Goal: Contribute content: Contribute content

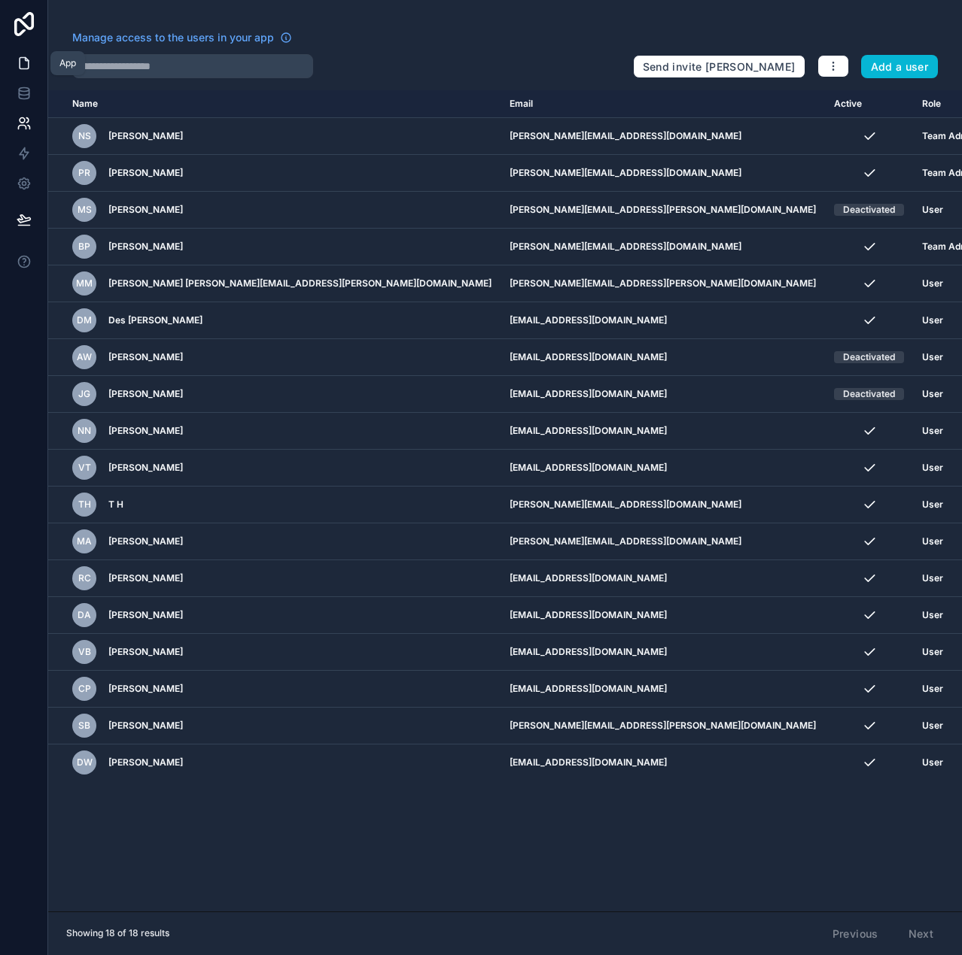
click at [26, 62] on icon at bounding box center [24, 63] width 15 height 15
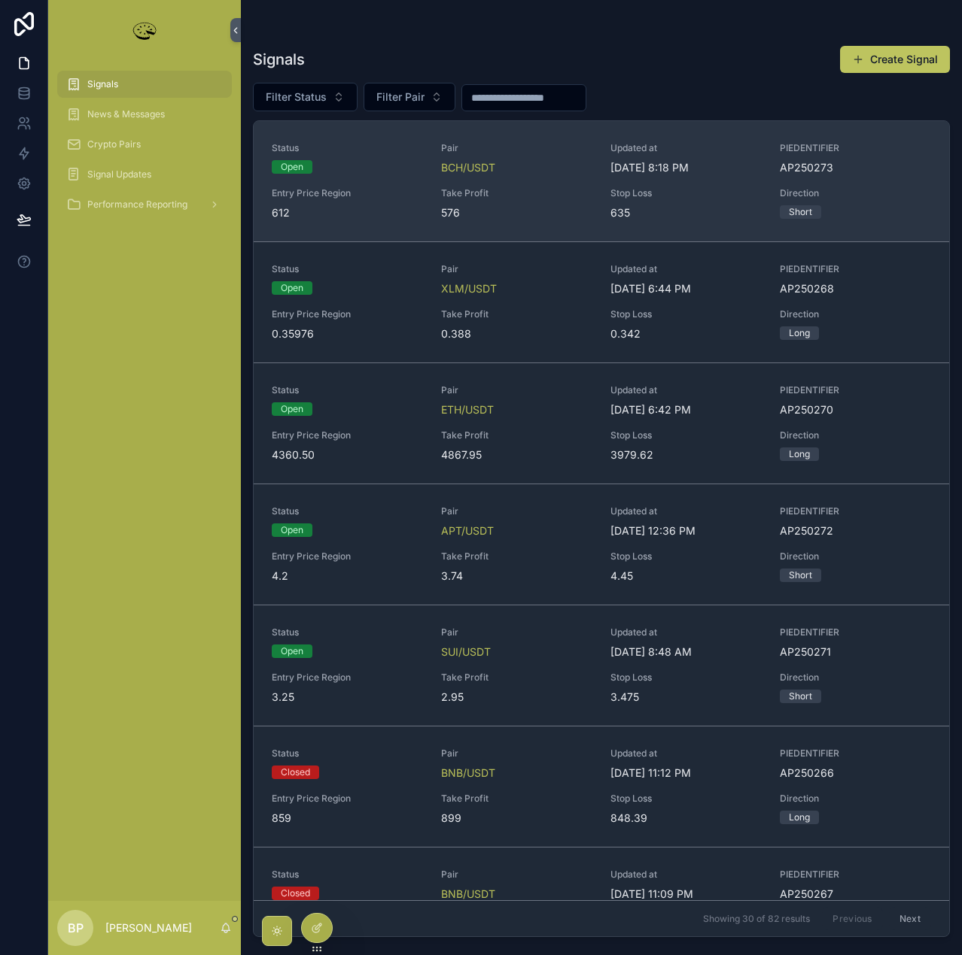
click at [534, 193] on span "Take Profit" at bounding box center [516, 193] width 151 height 12
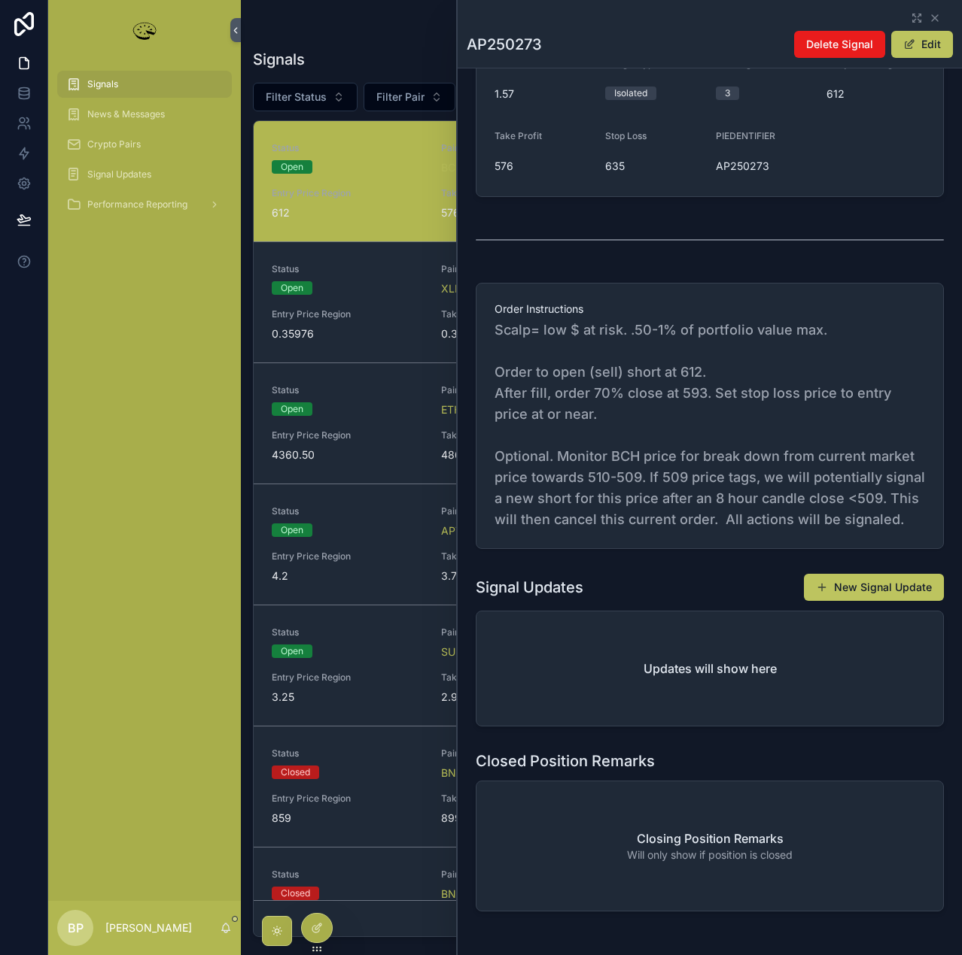
scroll to position [376, 0]
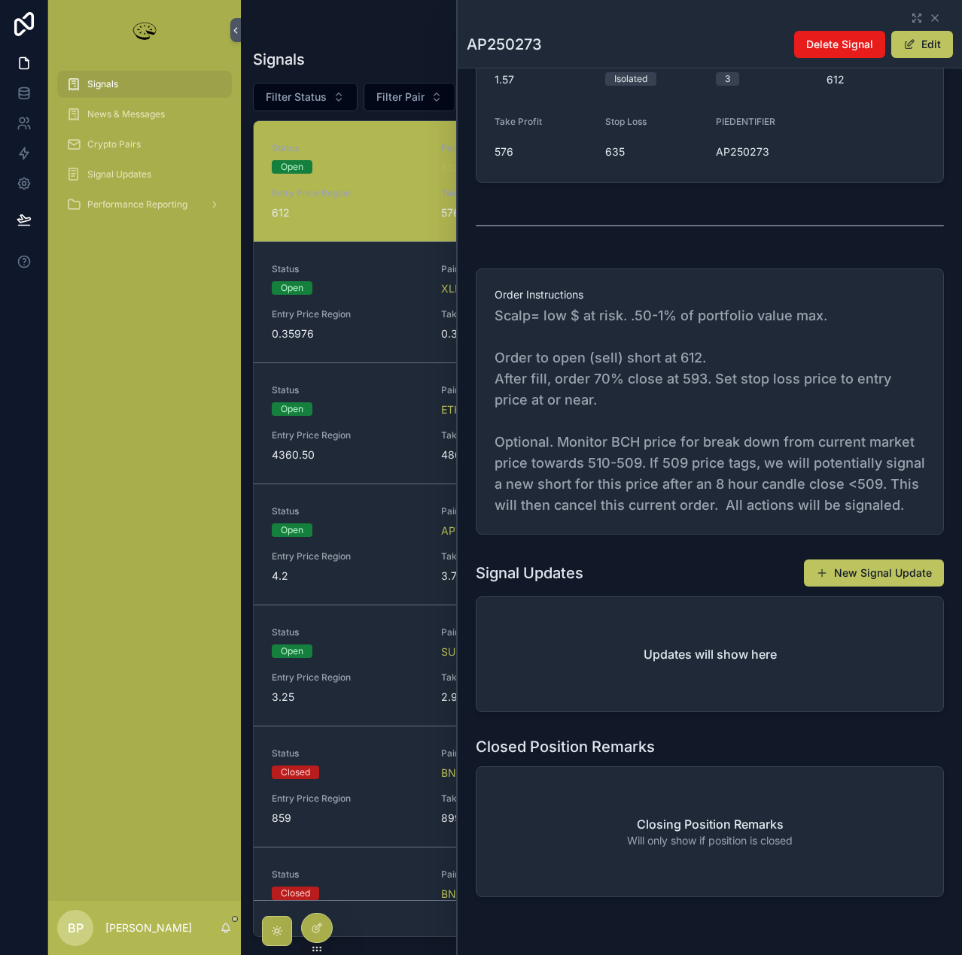
click at [807, 381] on span "Scalp= low $ at risk. .50-1% of portfolio value max. Order to open (sell) short…" at bounding box center [709, 410] width 430 height 211
click at [936, 41] on button "Edit" at bounding box center [922, 44] width 62 height 27
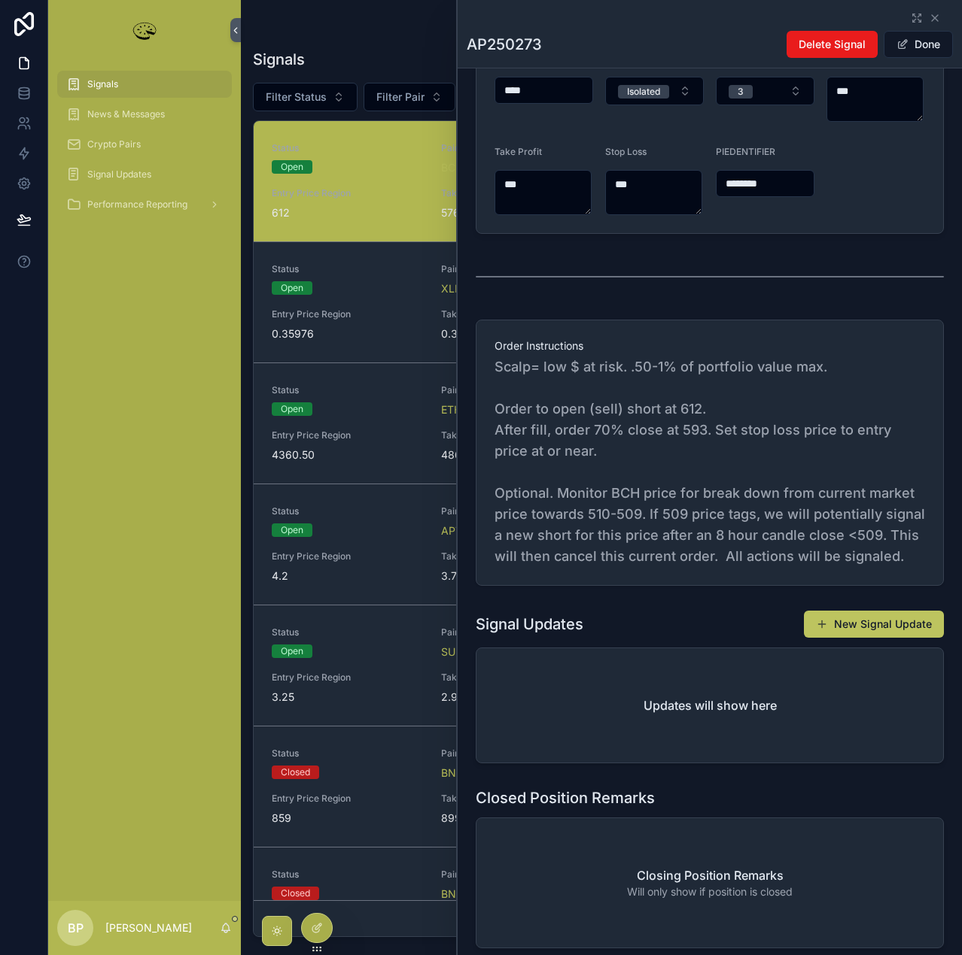
scroll to position [381, 0]
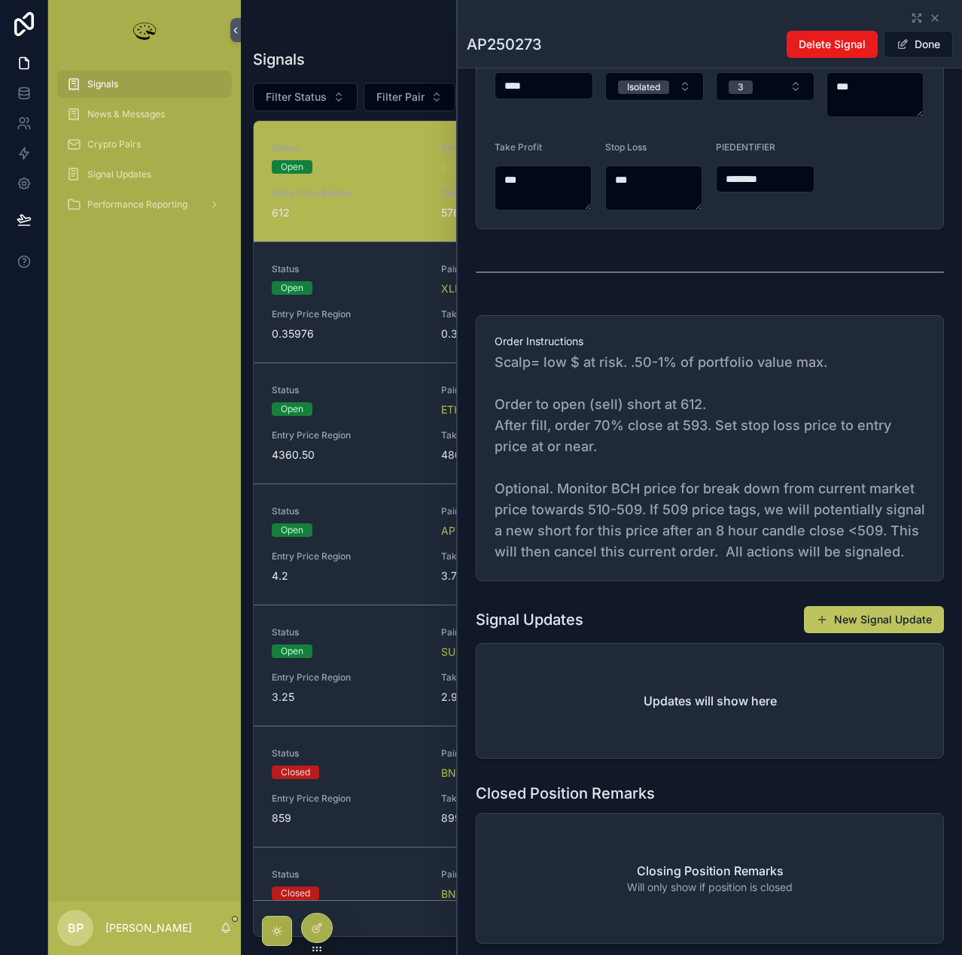
click at [703, 419] on span "Scalp= low $ at risk. .50-1% of portfolio value max. Order to open (sell) short…" at bounding box center [709, 457] width 430 height 211
click at [930, 37] on button "Done" at bounding box center [917, 44] width 69 height 27
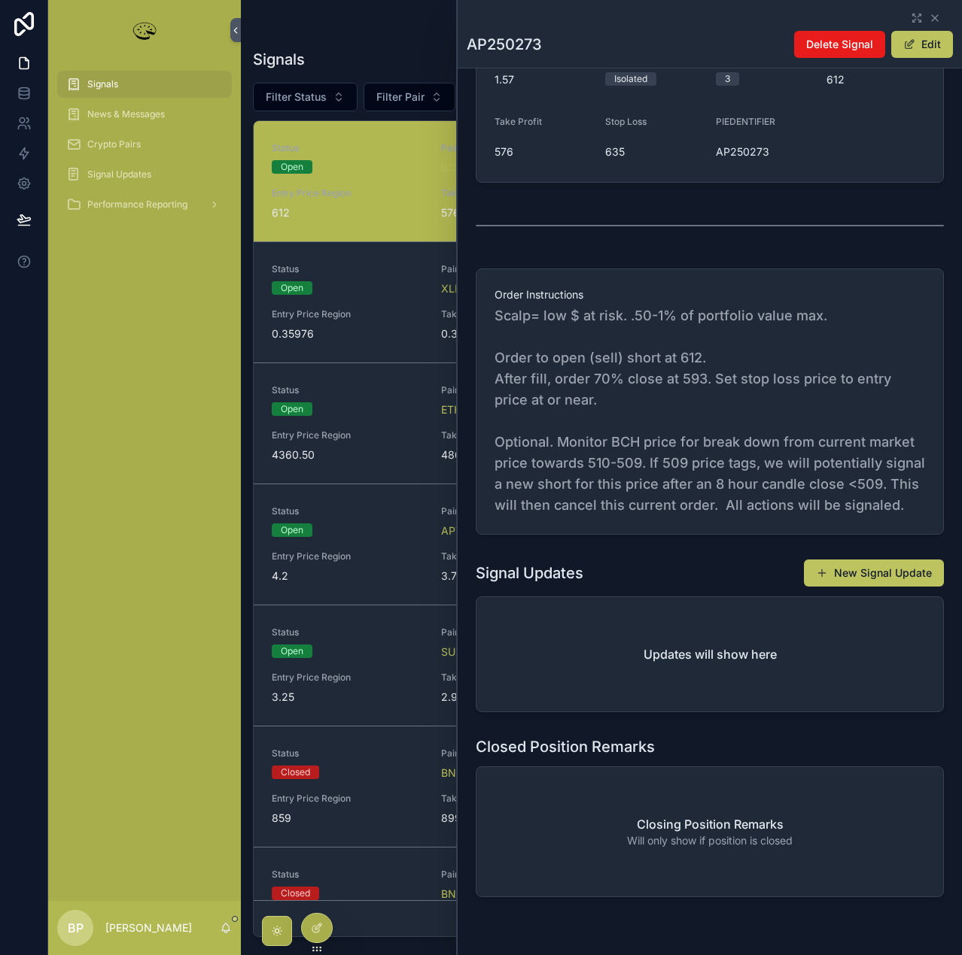
click at [785, 411] on span "Scalp= low $ at risk. .50-1% of portfolio value max. Order to open (sell) short…" at bounding box center [709, 410] width 430 height 211
click at [923, 46] on button "Edit" at bounding box center [922, 44] width 62 height 27
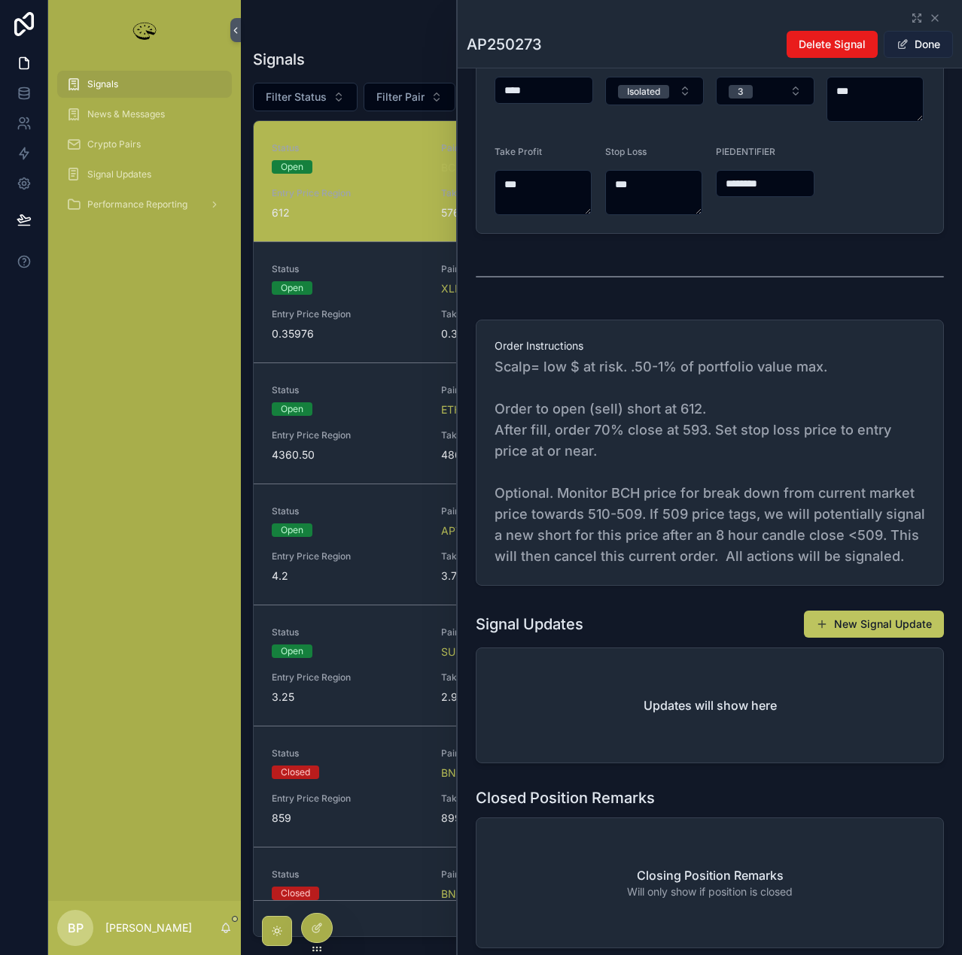
scroll to position [381, 0]
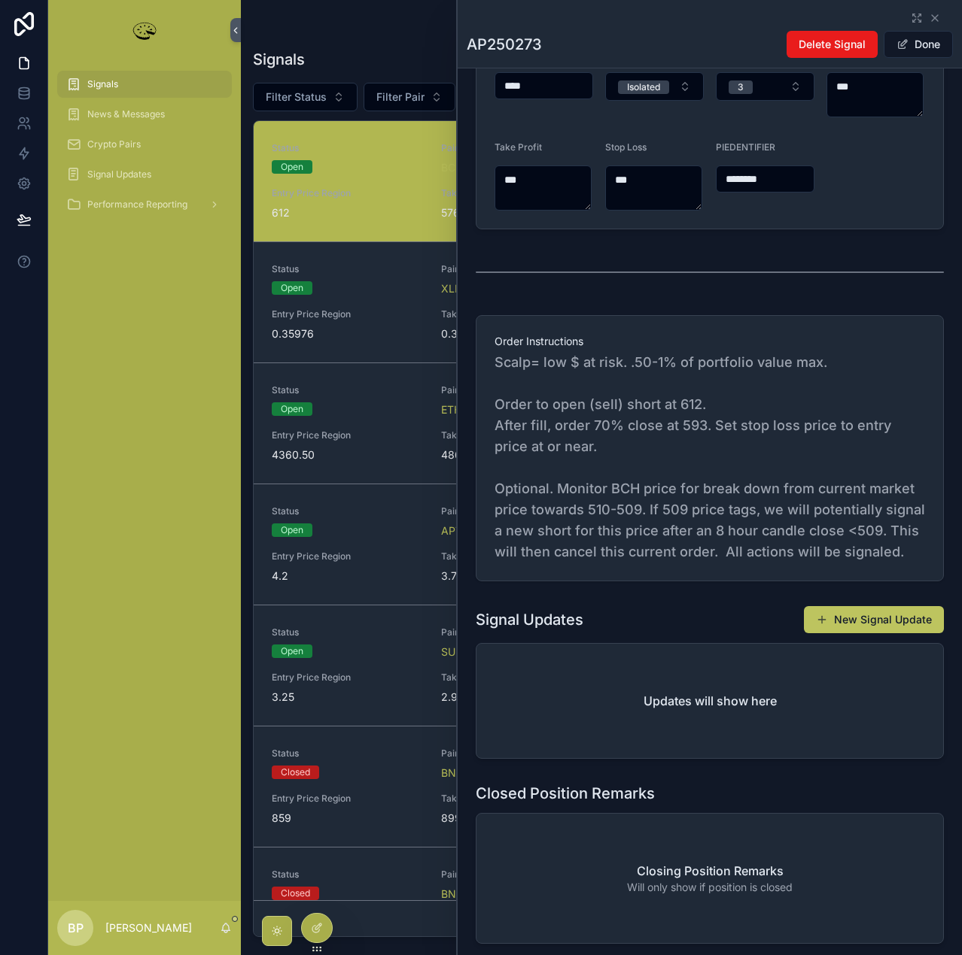
click at [691, 408] on span "Scalp= low $ at risk. .50-1% of portfolio value max. Order to open (sell) short…" at bounding box center [709, 457] width 430 height 211
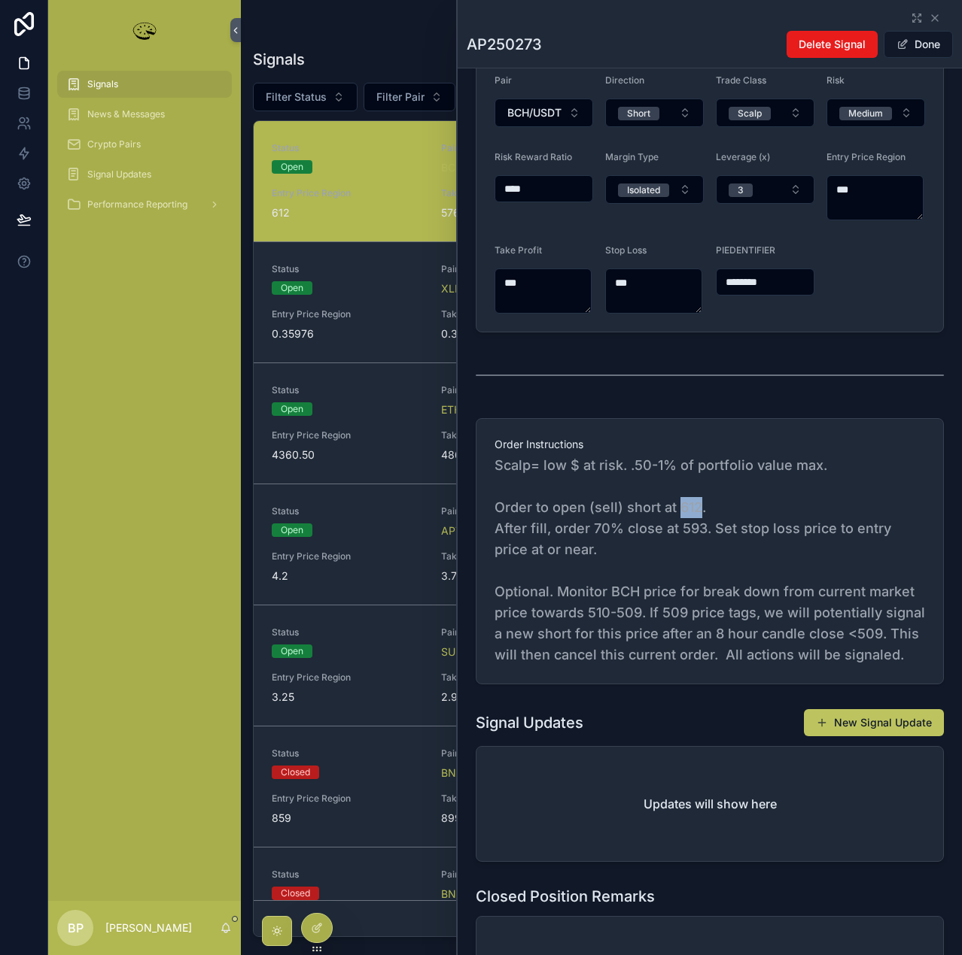
scroll to position [267, 0]
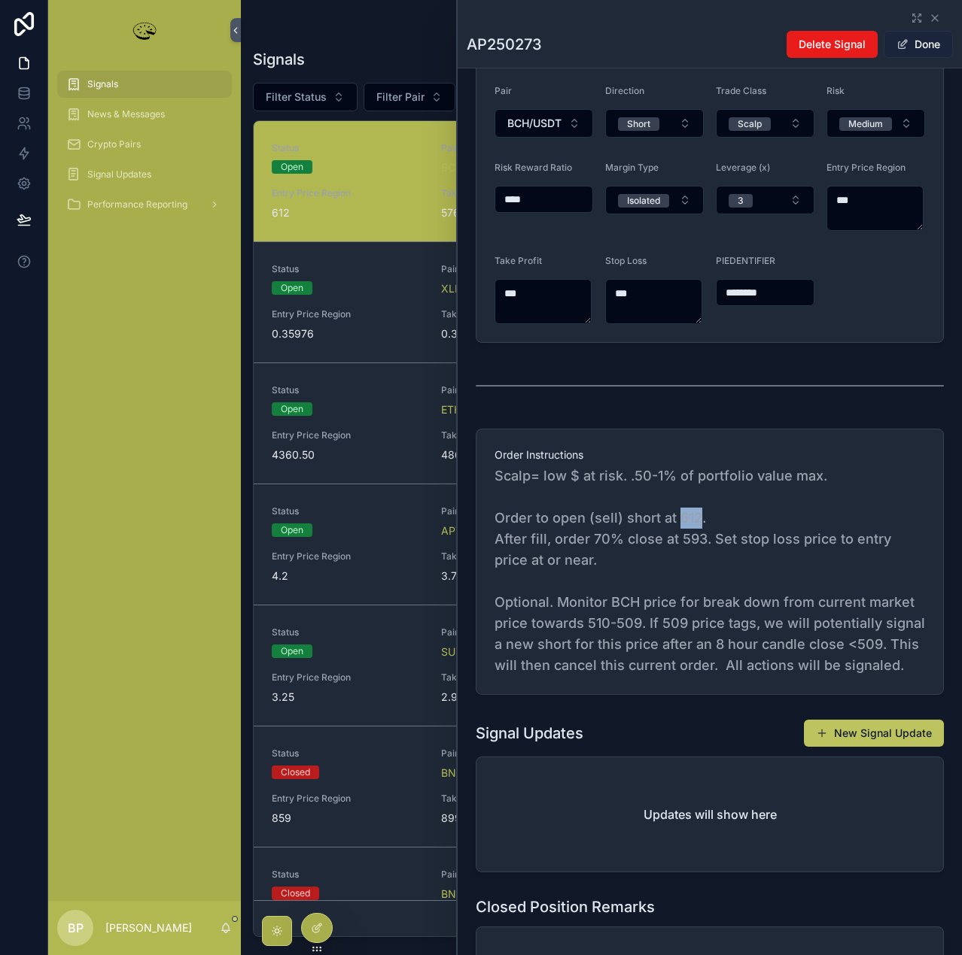
click at [896, 44] on span "scrollable content" at bounding box center [902, 44] width 12 height 12
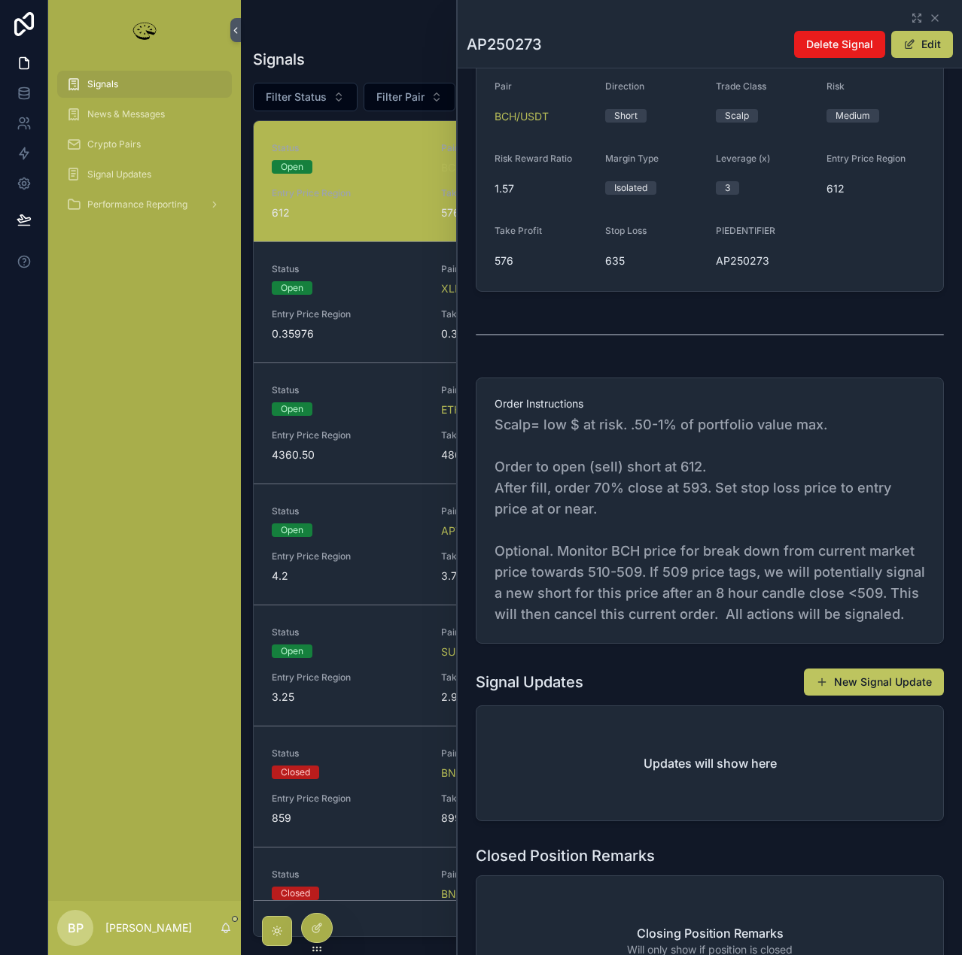
click at [822, 576] on span "Scalp= low $ at risk. .50-1% of portfolio value max. Order to open (sell) short…" at bounding box center [709, 520] width 430 height 211
click at [923, 45] on button "Edit" at bounding box center [922, 44] width 62 height 27
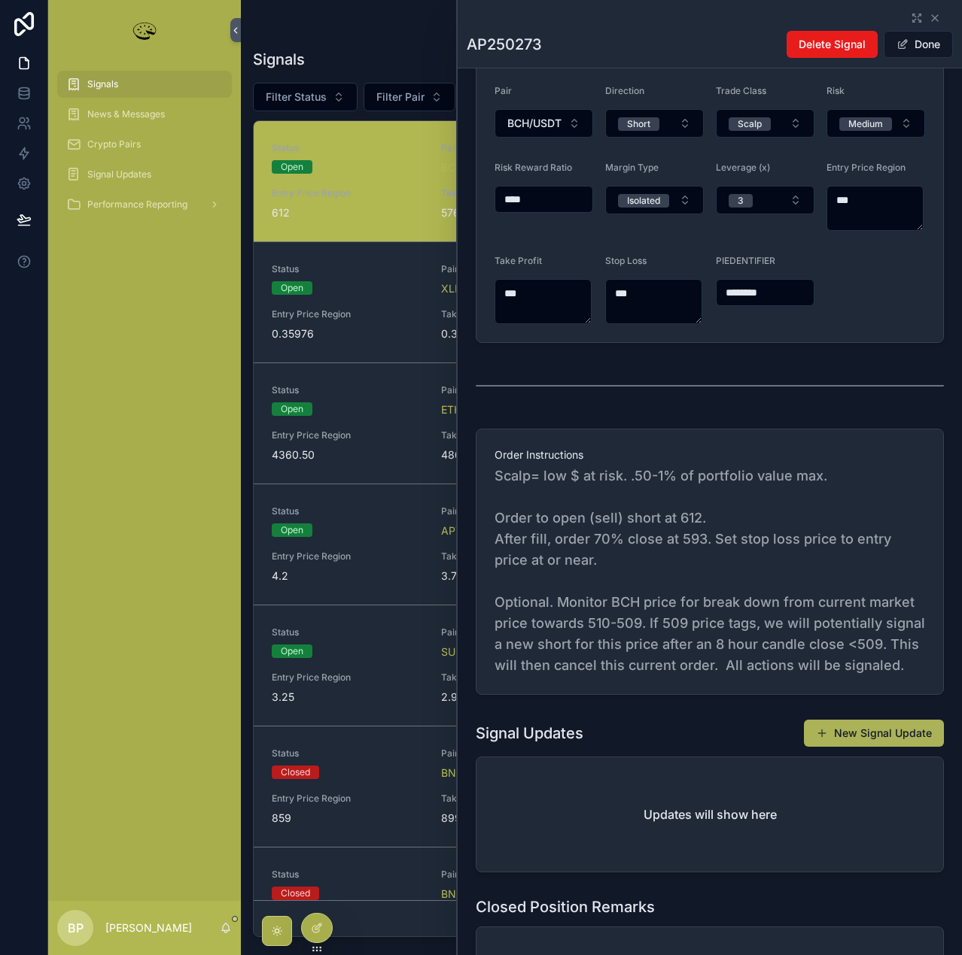
click at [897, 747] on button "New Signal Update" at bounding box center [874, 733] width 140 height 27
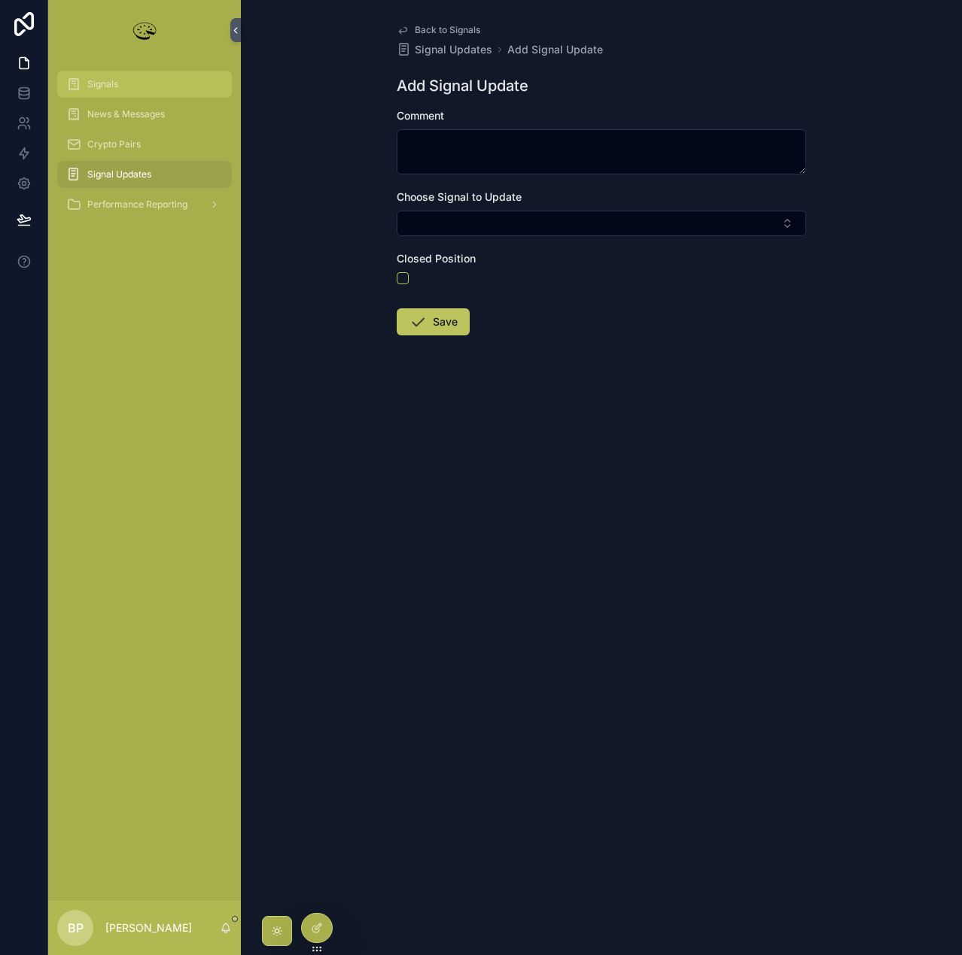
click at [123, 93] on div "Signals" at bounding box center [144, 84] width 156 height 24
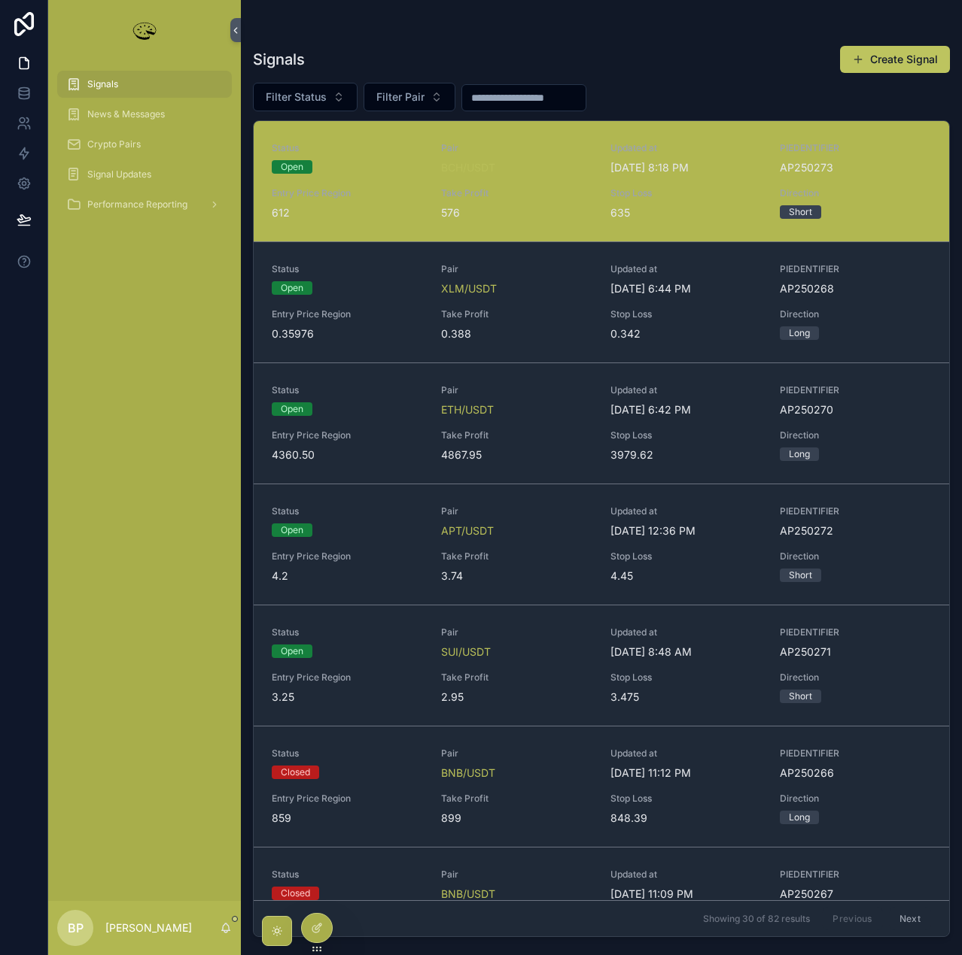
click at [895, 188] on span "Direction" at bounding box center [854, 193] width 151 height 12
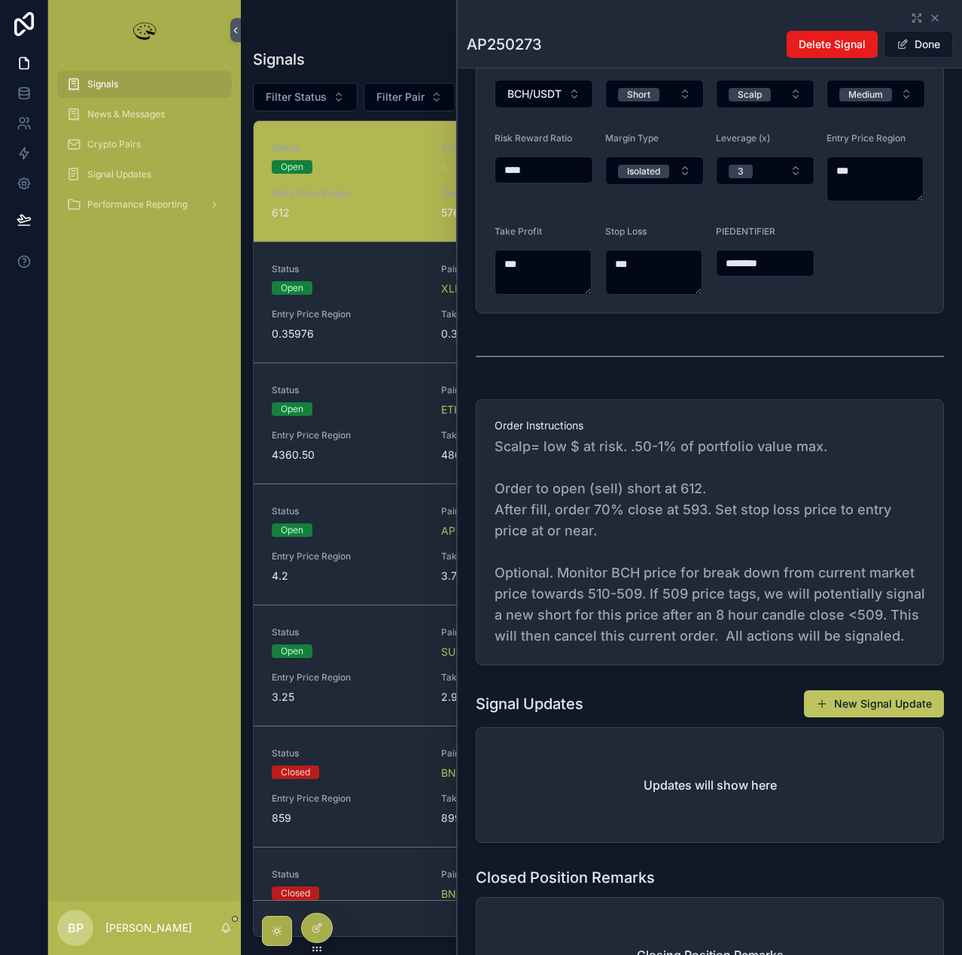
scroll to position [376, 0]
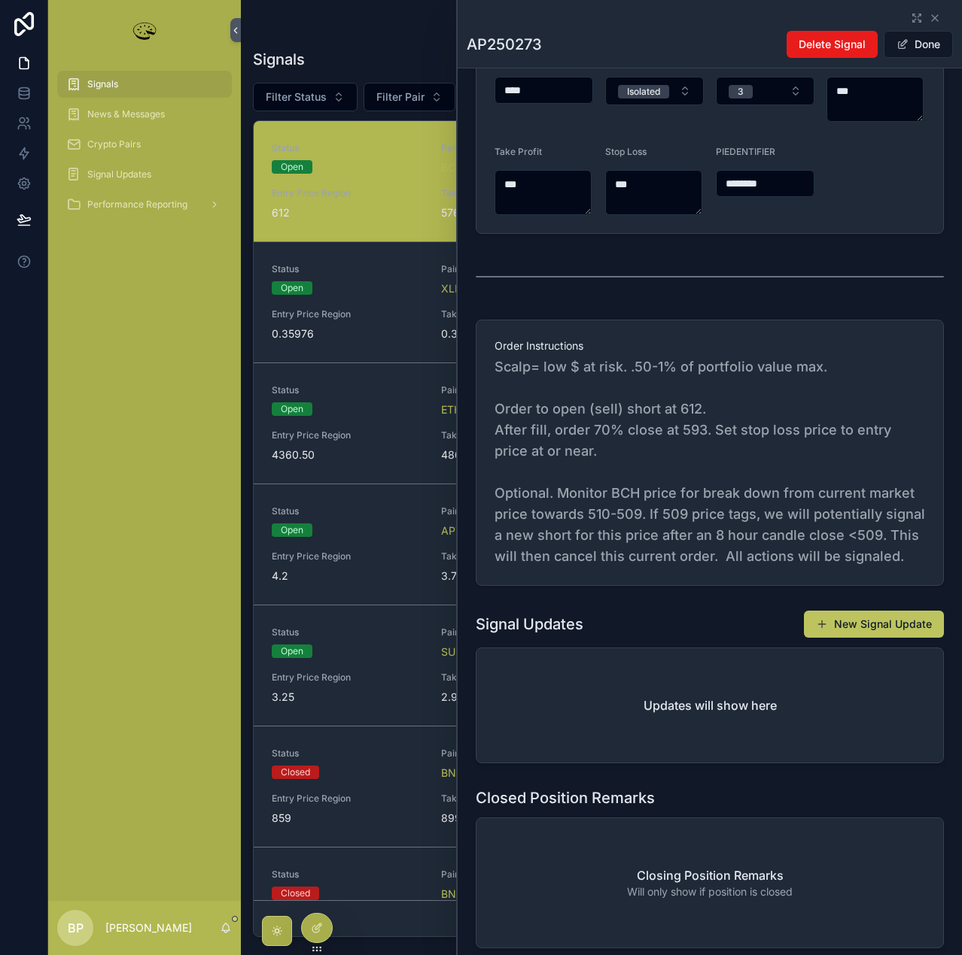
click at [734, 534] on span "Scalp= low $ at risk. .50-1% of portfolio value max. Order to open (sell) short…" at bounding box center [709, 462] width 430 height 211
click at [921, 43] on button "Done" at bounding box center [917, 44] width 69 height 27
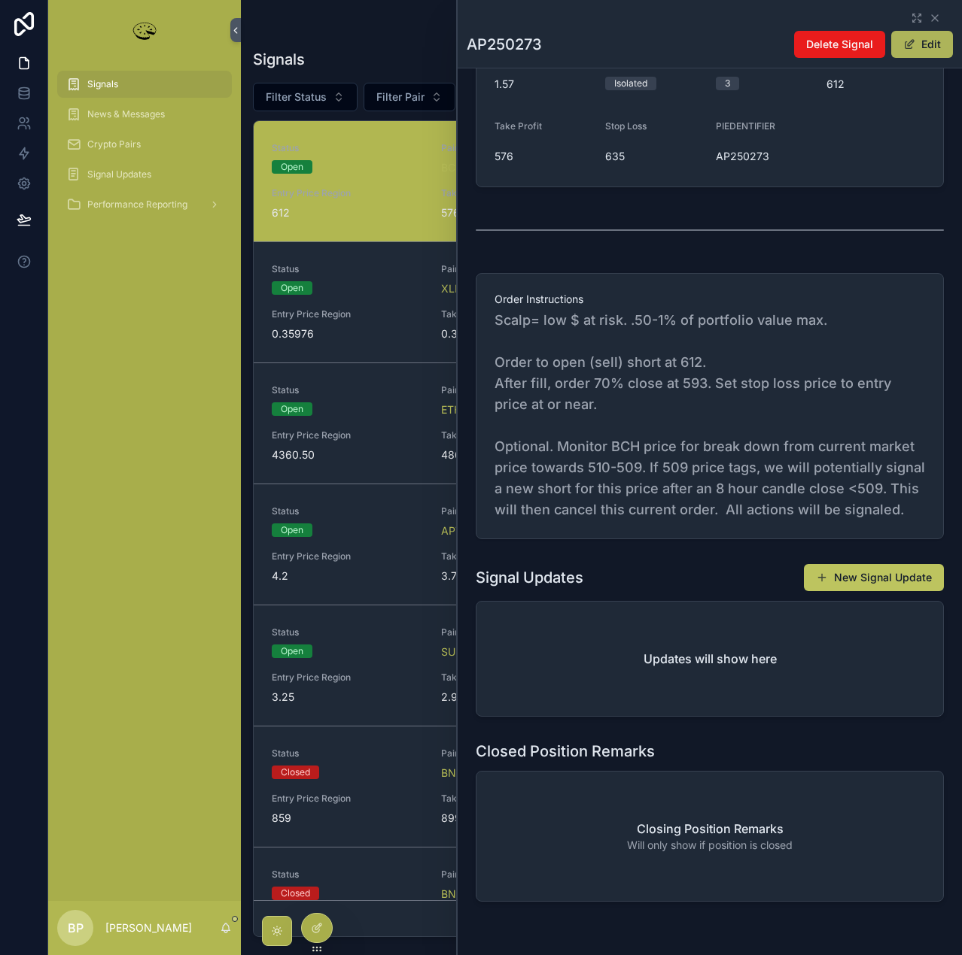
click at [921, 43] on button "Edit" at bounding box center [922, 44] width 62 height 27
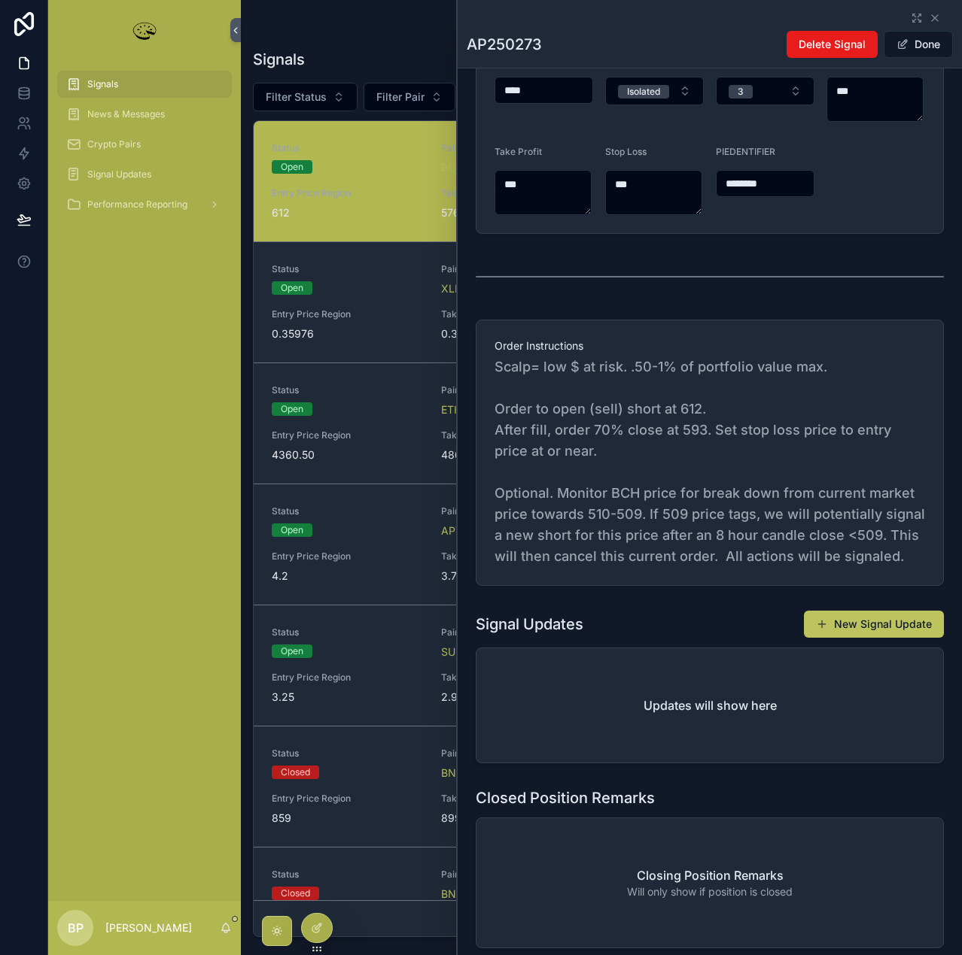
click at [570, 567] on span "Scalp= low $ at risk. .50-1% of portfolio value max. Order to open (sell) short…" at bounding box center [709, 462] width 430 height 211
click at [867, 638] on button "New Signal Update" at bounding box center [874, 624] width 140 height 27
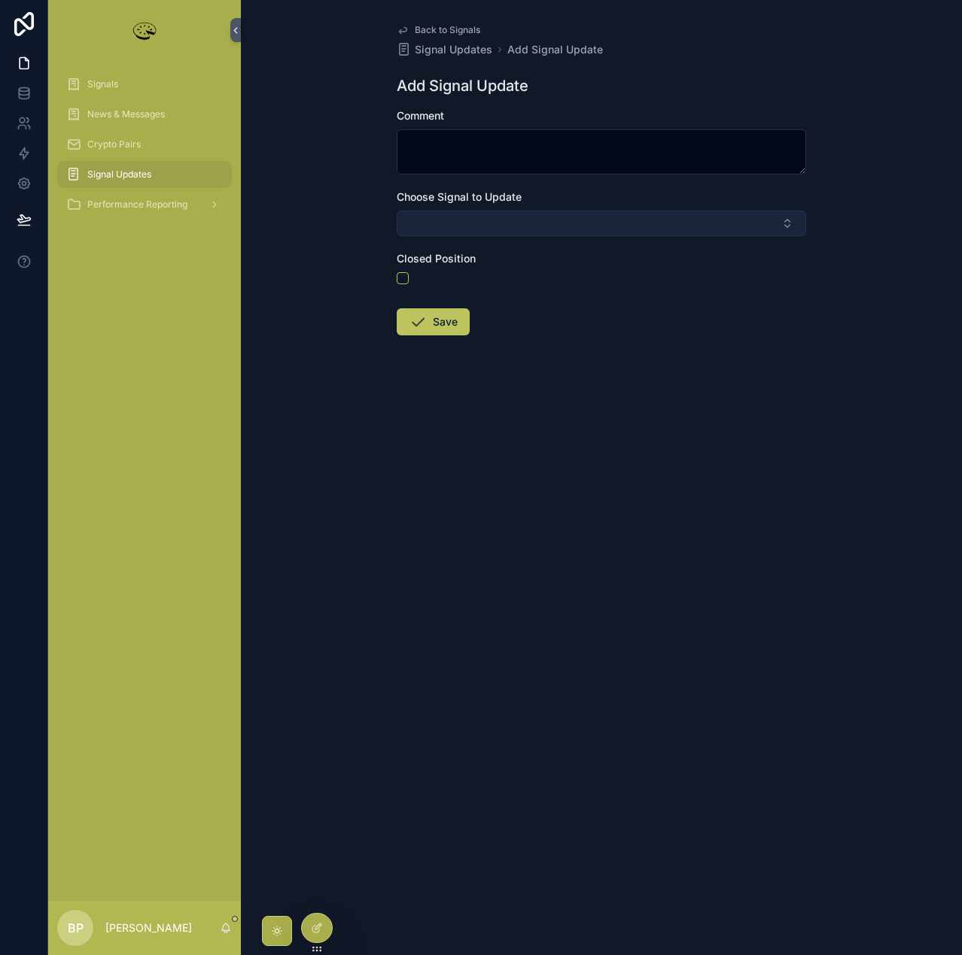
click at [503, 218] on button "Select Button" at bounding box center [600, 224] width 409 height 26
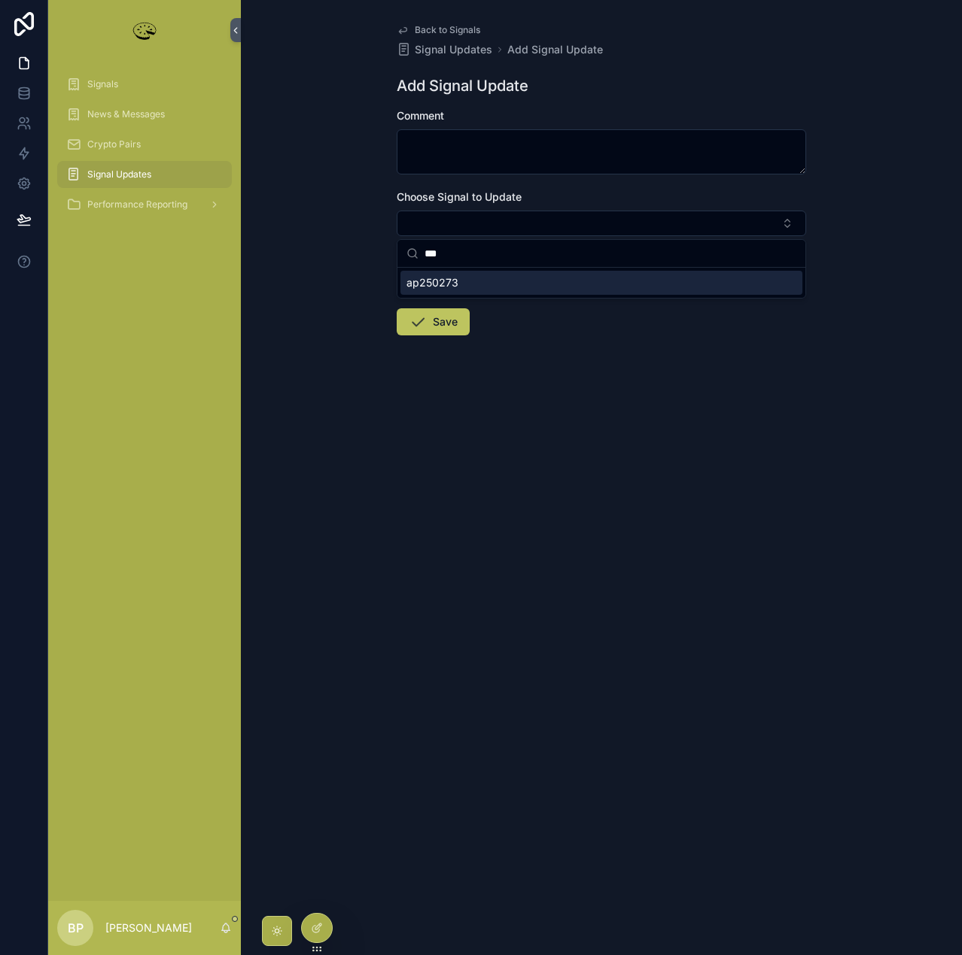
type input "***"
click at [428, 288] on span "ap250273" at bounding box center [432, 282] width 52 height 15
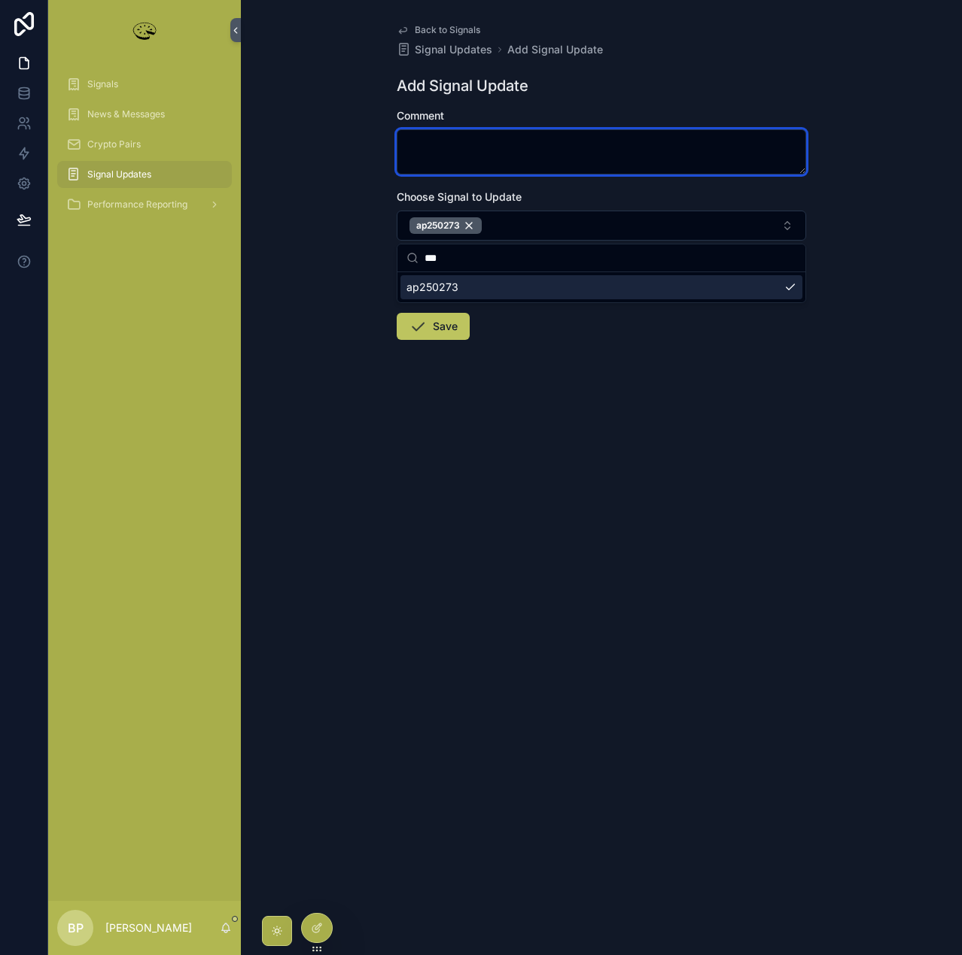
click at [427, 147] on textarea "scrollable content" at bounding box center [600, 151] width 409 height 45
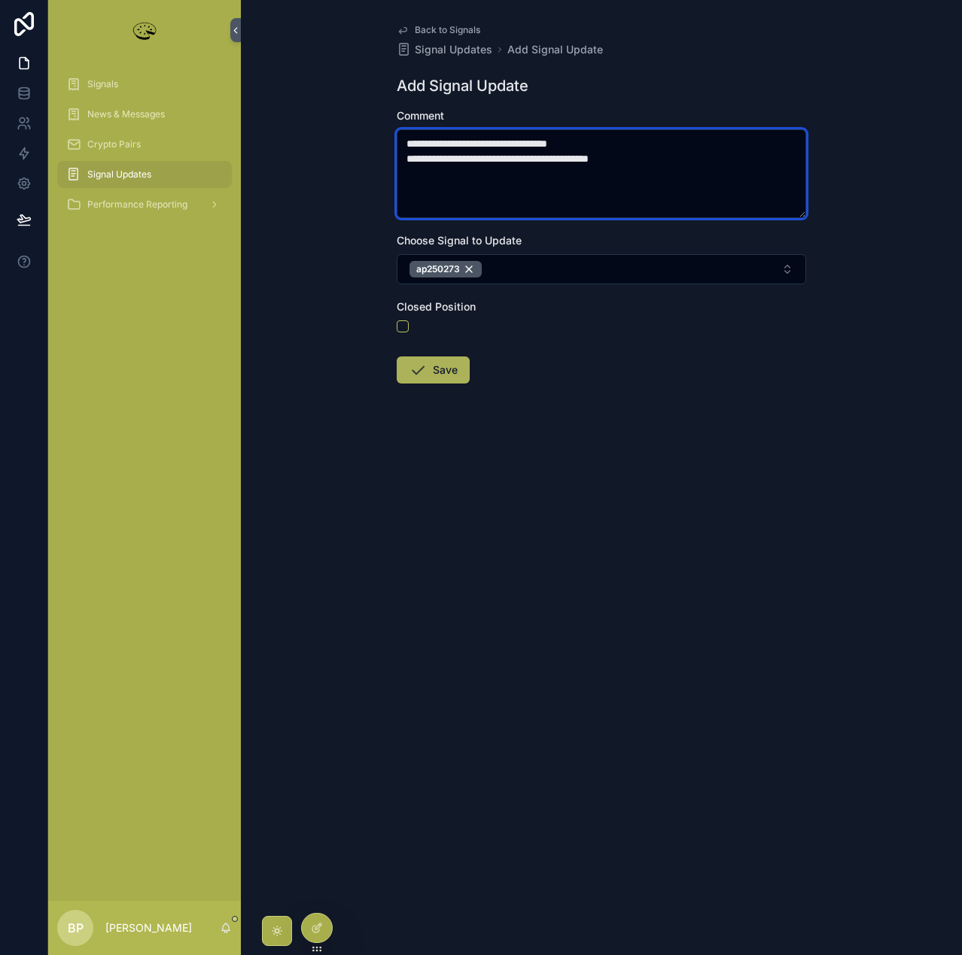
type textarea "**********"
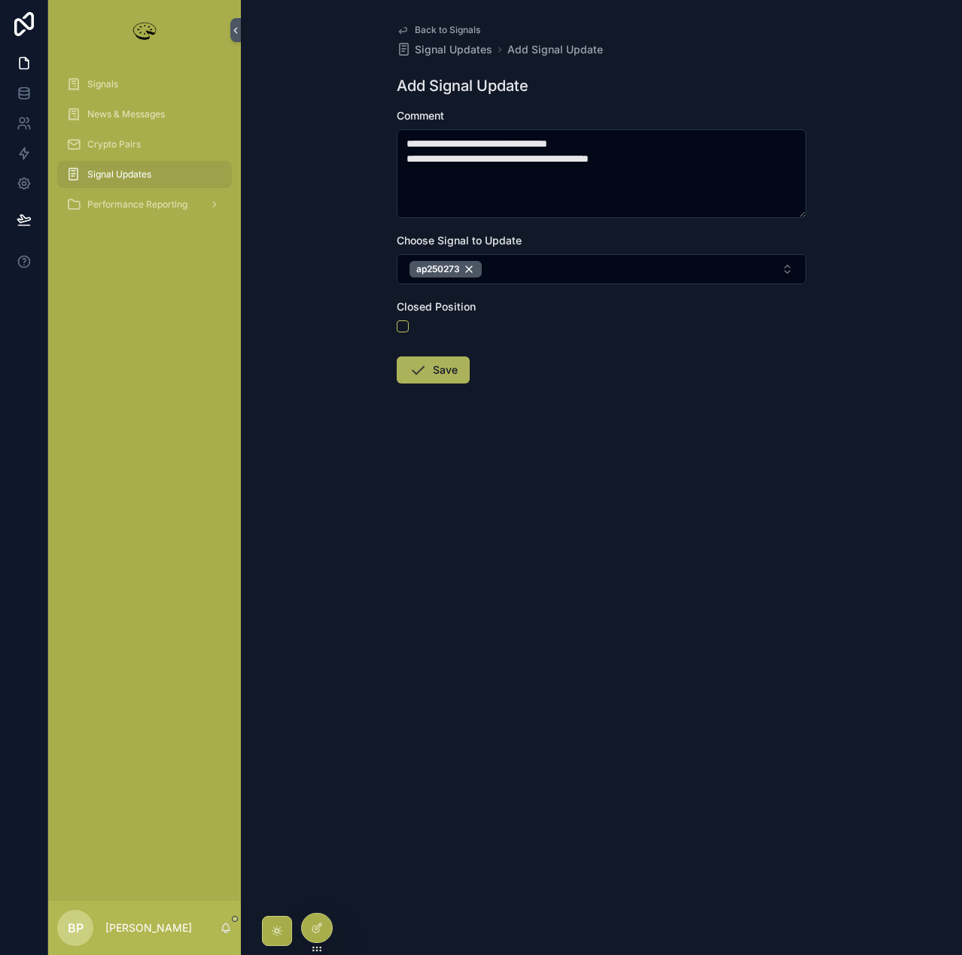
click at [443, 370] on button "Save" at bounding box center [432, 370] width 73 height 27
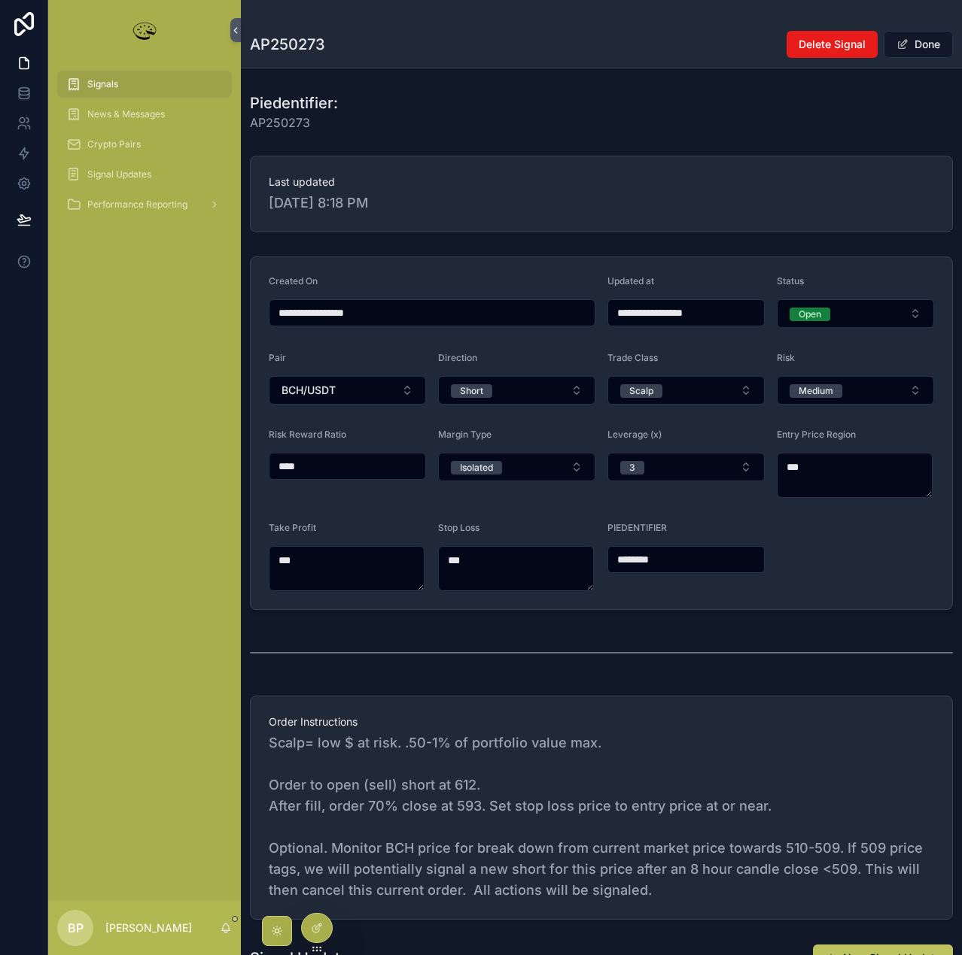
type input "**********"
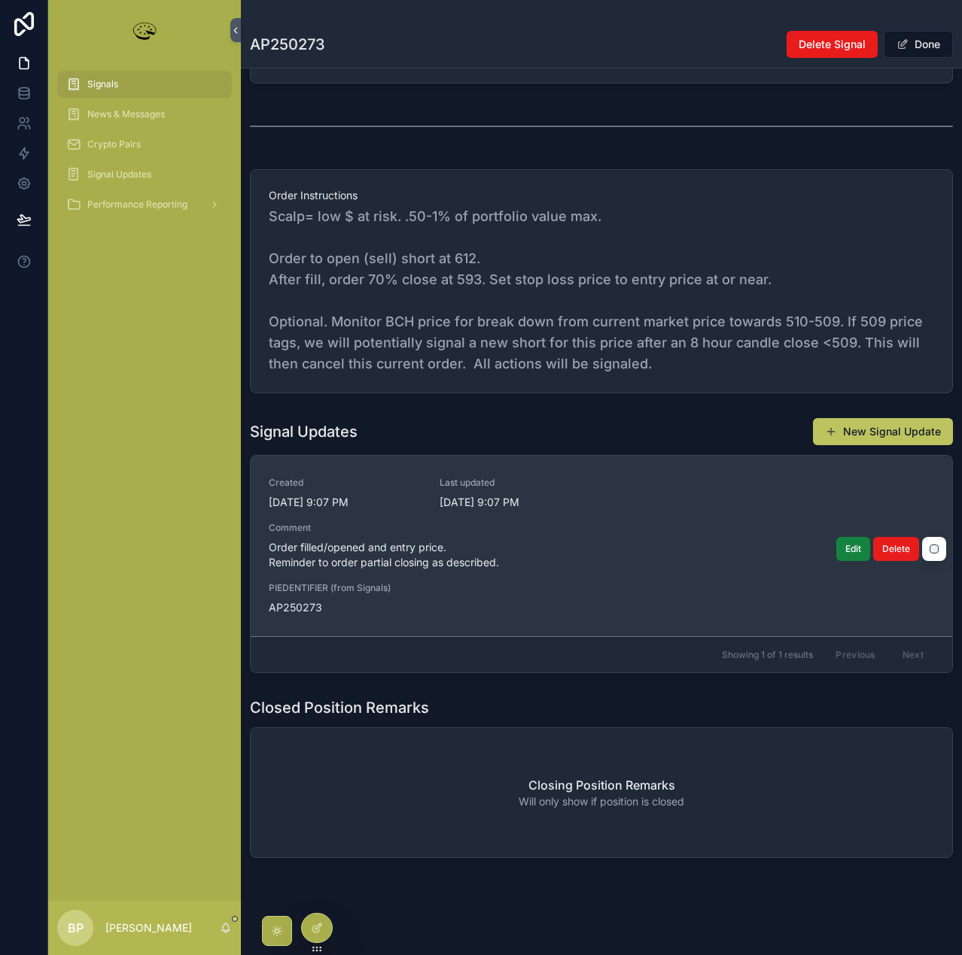
click at [849, 554] on span "Edit" at bounding box center [853, 549] width 16 height 12
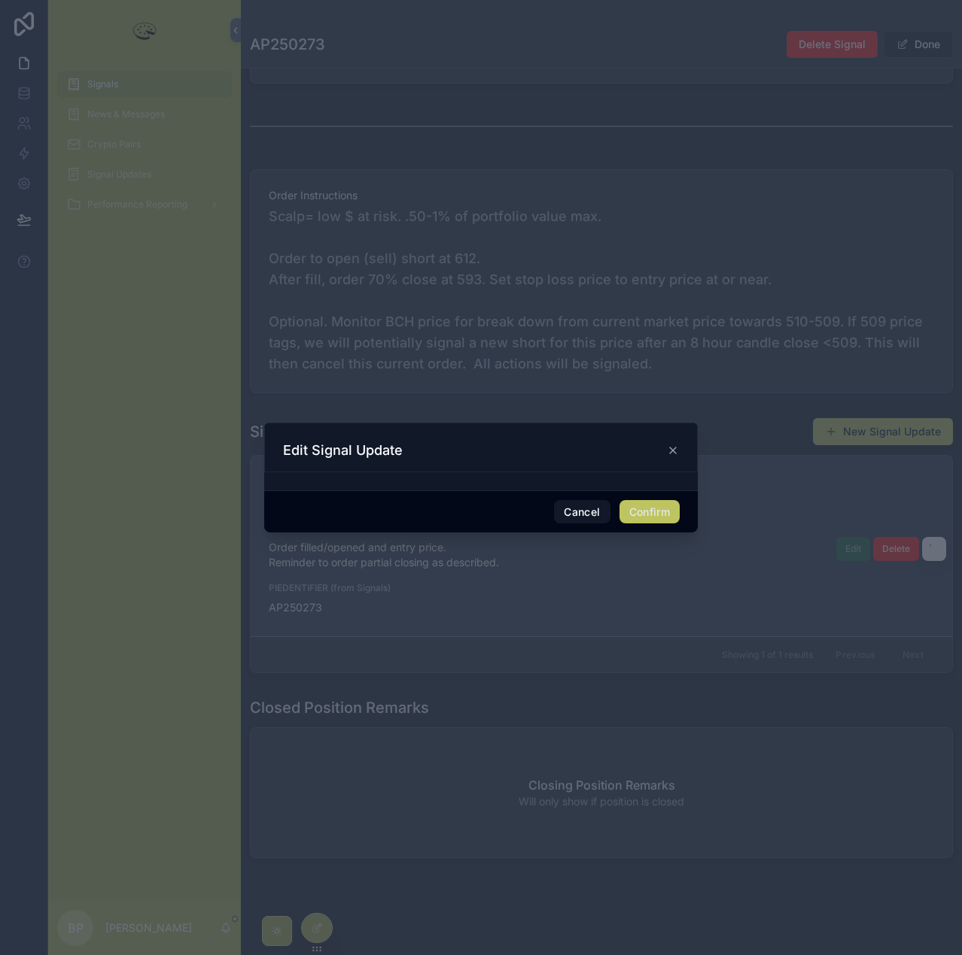
click at [348, 437] on div "Edit Signal Update" at bounding box center [480, 448] width 433 height 50
click at [633, 507] on button "Confirm" at bounding box center [649, 512] width 60 height 24
click at [673, 448] on icon at bounding box center [673, 451] width 12 height 12
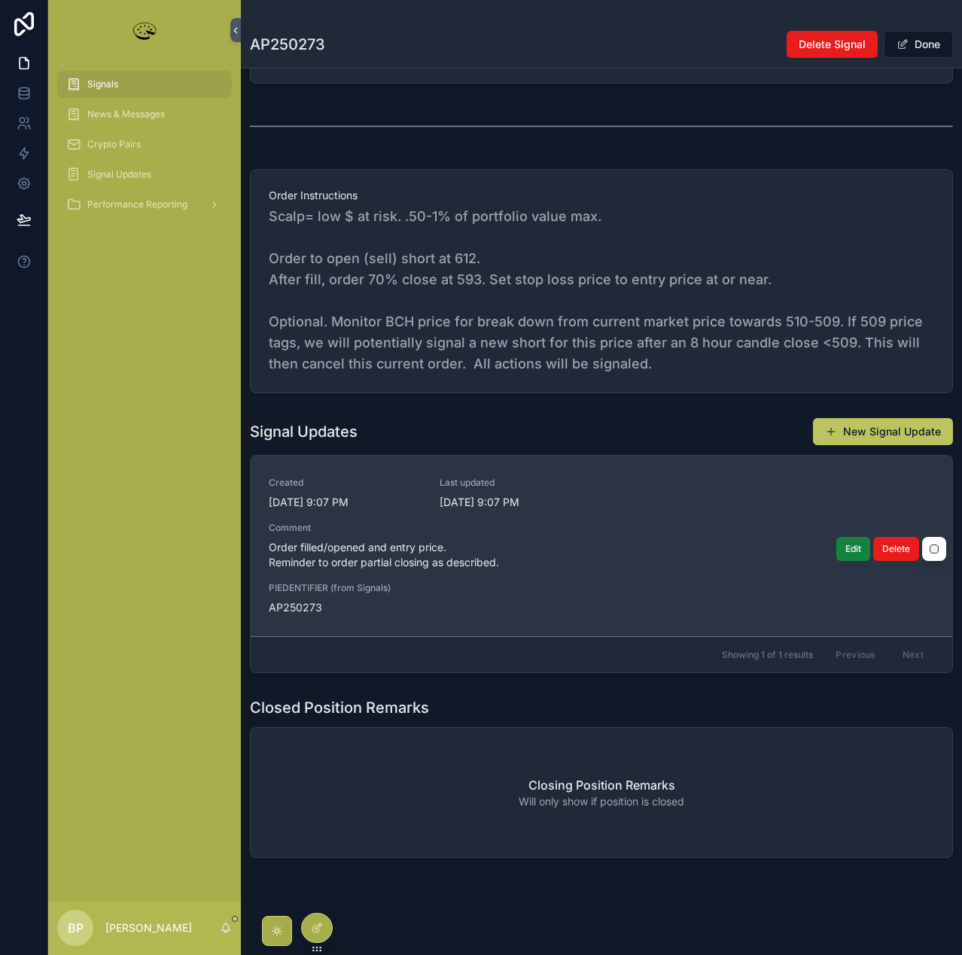
click at [845, 548] on span "Edit" at bounding box center [853, 549] width 16 height 12
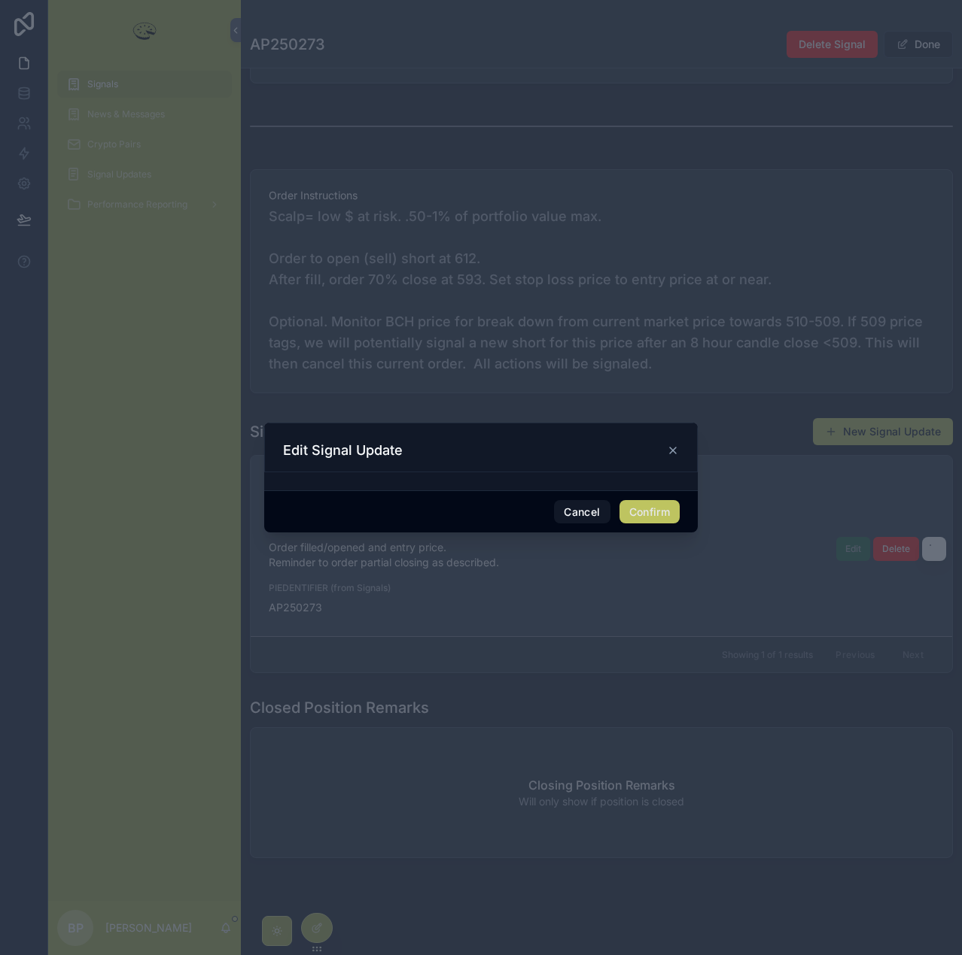
click at [391, 456] on h3 "Edit Signal Update" at bounding box center [343, 451] width 120 height 18
click at [648, 510] on button "Confirm" at bounding box center [649, 512] width 60 height 24
click at [673, 442] on div "Edit Signal Update" at bounding box center [481, 451] width 396 height 18
click at [818, 262] on div at bounding box center [481, 477] width 962 height 955
click at [591, 505] on button "Cancel" at bounding box center [582, 512] width 56 height 24
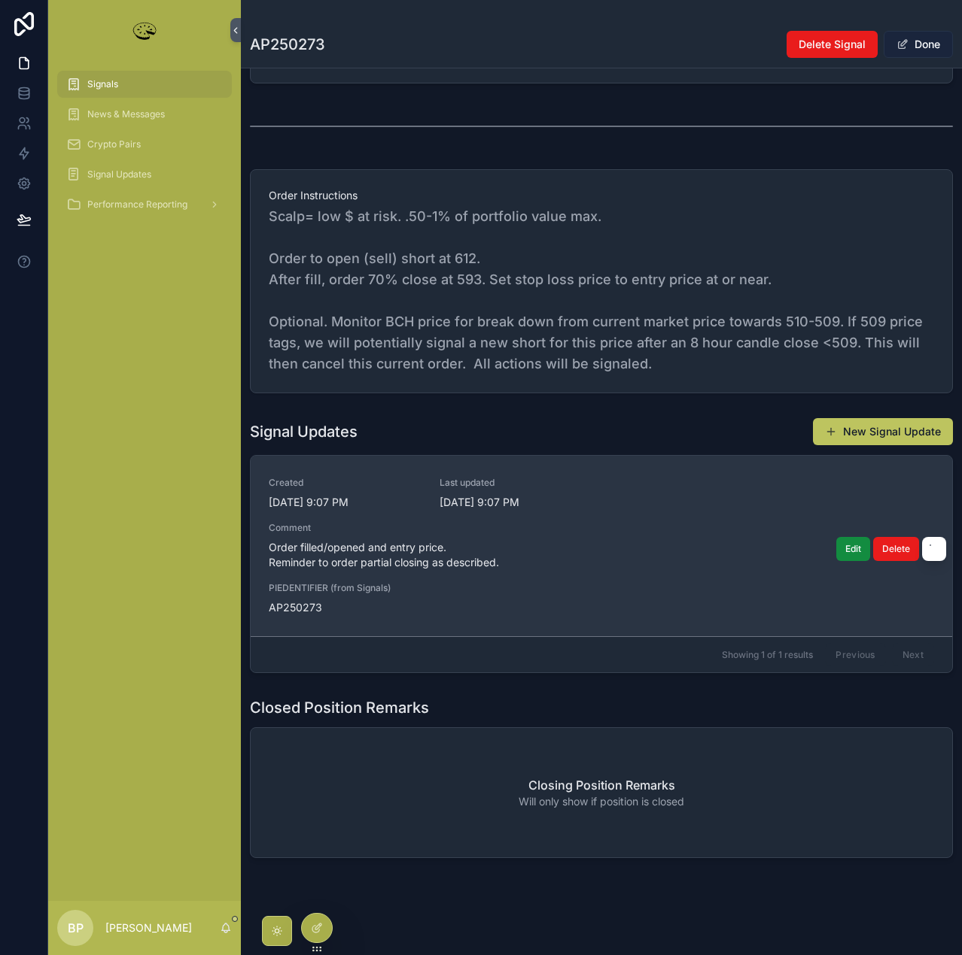
click at [908, 39] on button "Done" at bounding box center [917, 44] width 69 height 27
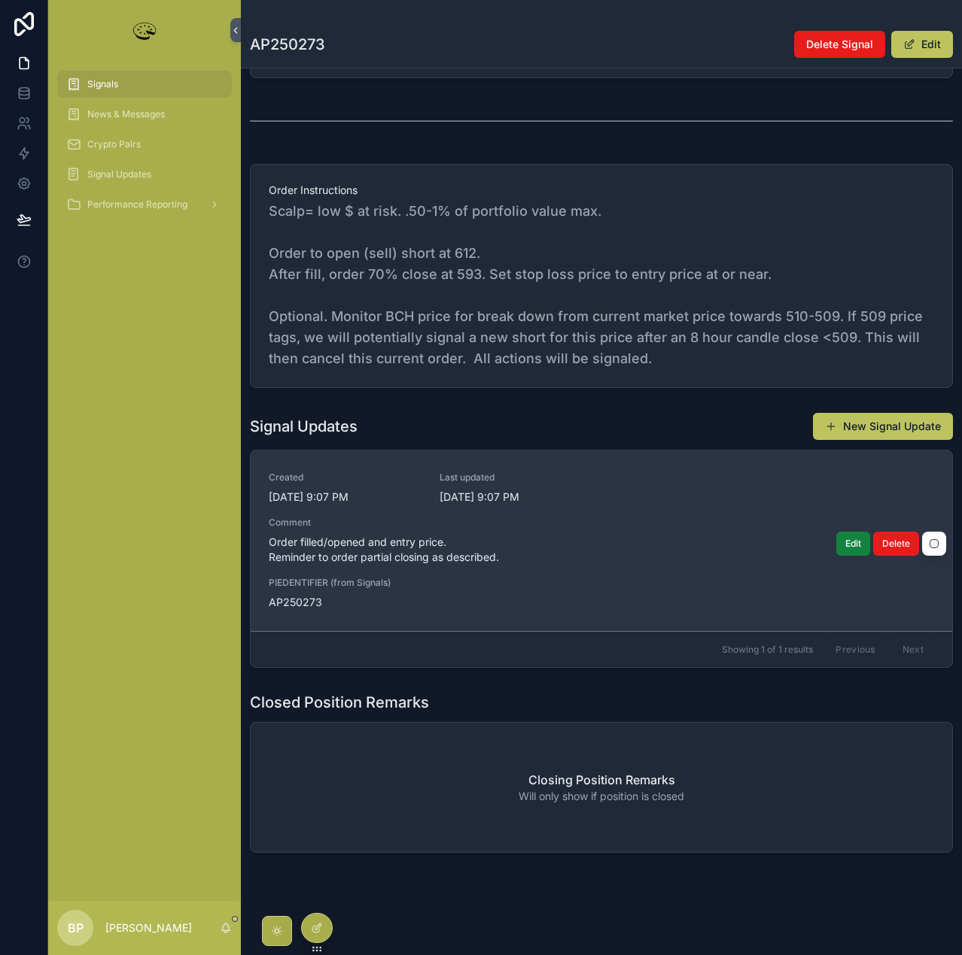
click at [845, 545] on span "Edit" at bounding box center [853, 544] width 16 height 12
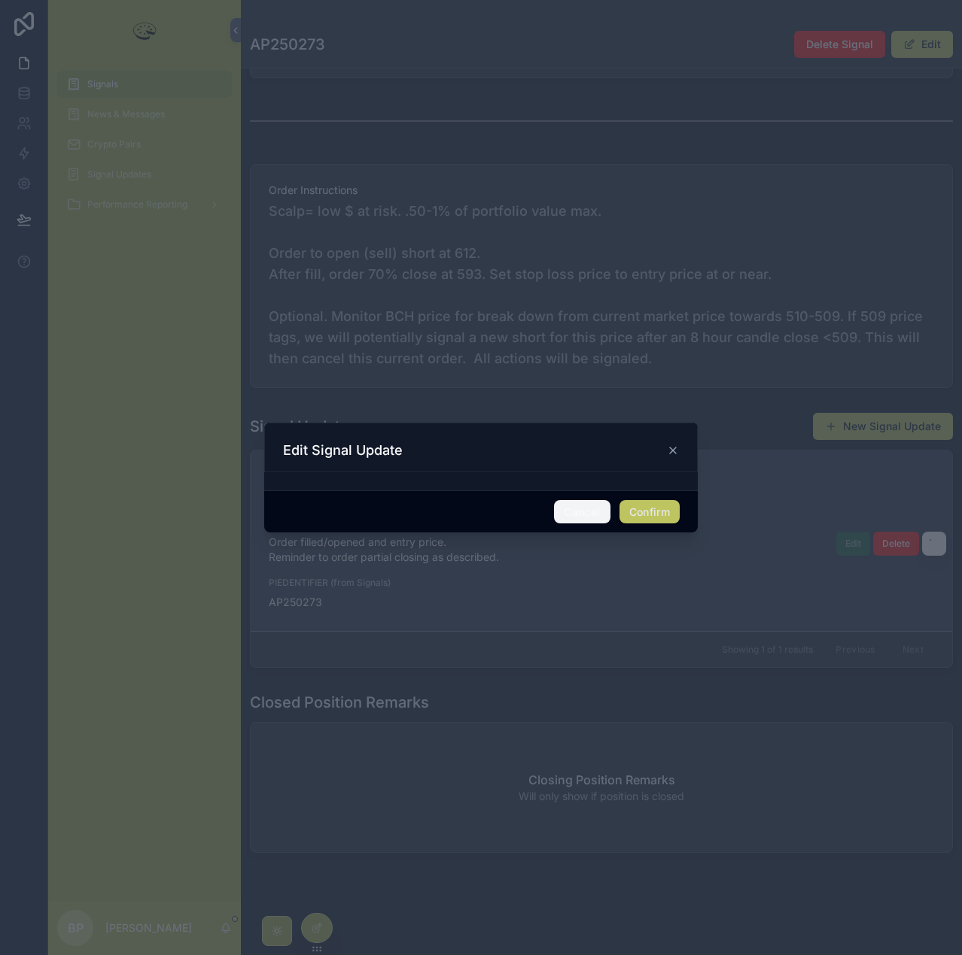
click at [576, 503] on button "Cancel" at bounding box center [582, 512] width 56 height 24
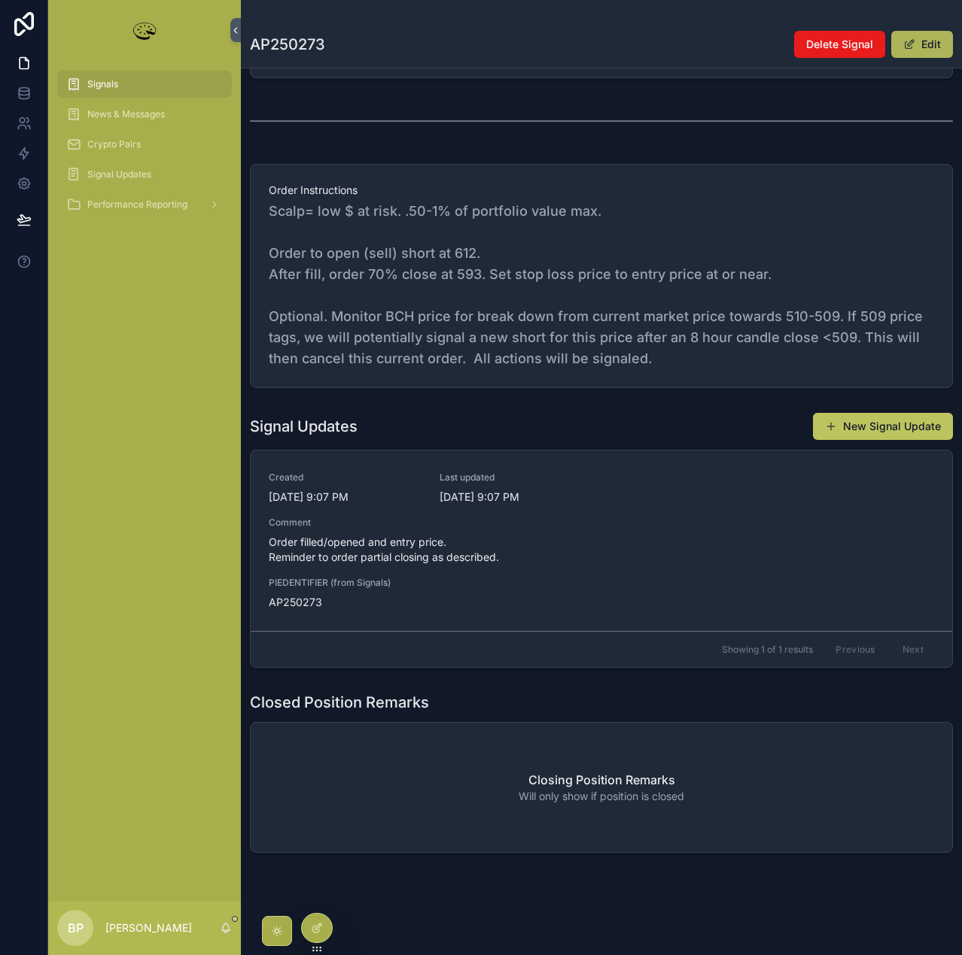
click at [918, 46] on button "Edit" at bounding box center [922, 44] width 62 height 27
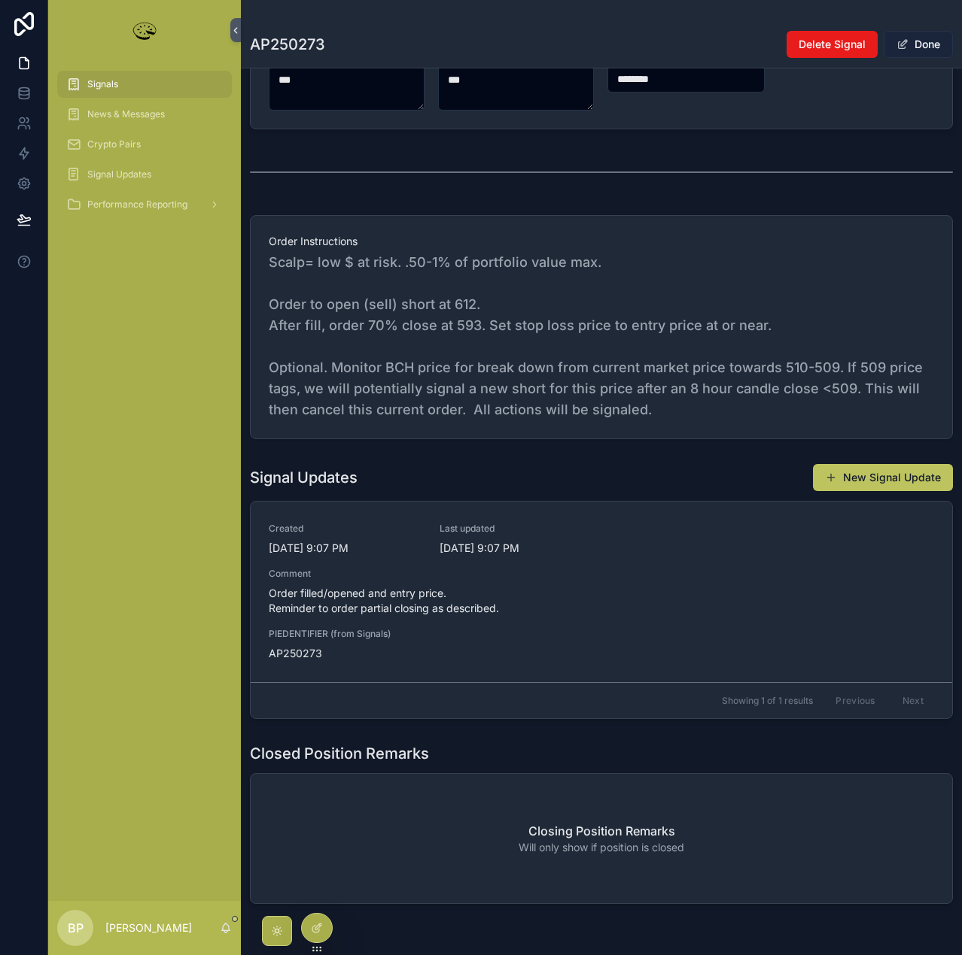
scroll to position [511, 0]
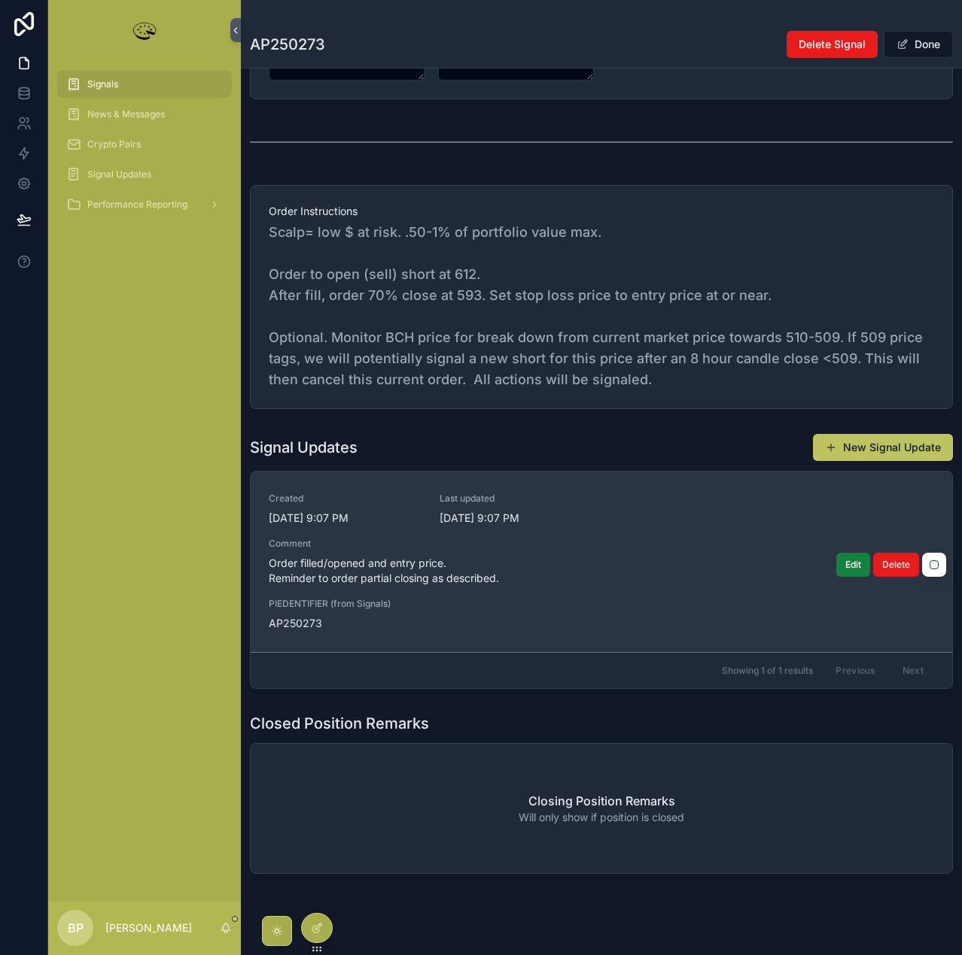
click at [836, 567] on button "Edit" at bounding box center [853, 565] width 34 height 24
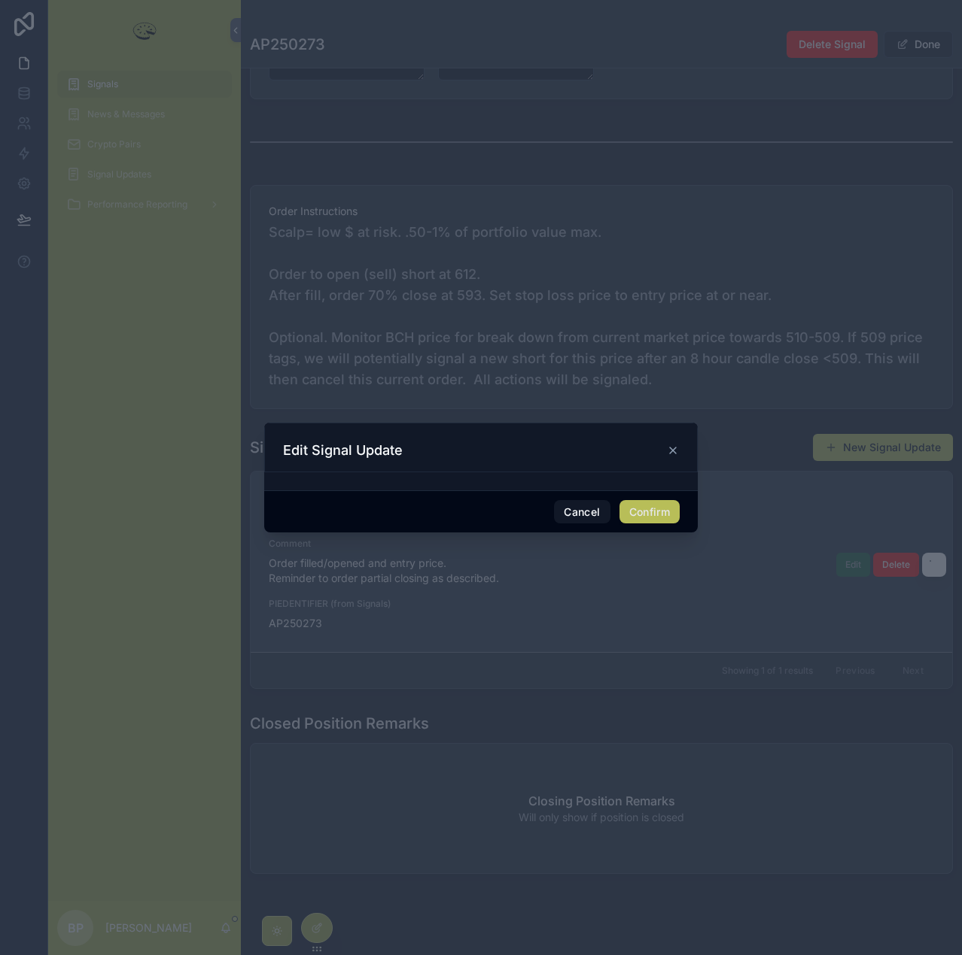
click at [651, 500] on button "Confirm" at bounding box center [649, 512] width 60 height 24
click at [654, 510] on button "Confirm" at bounding box center [649, 512] width 60 height 24
click at [669, 450] on icon at bounding box center [673, 451] width 12 height 12
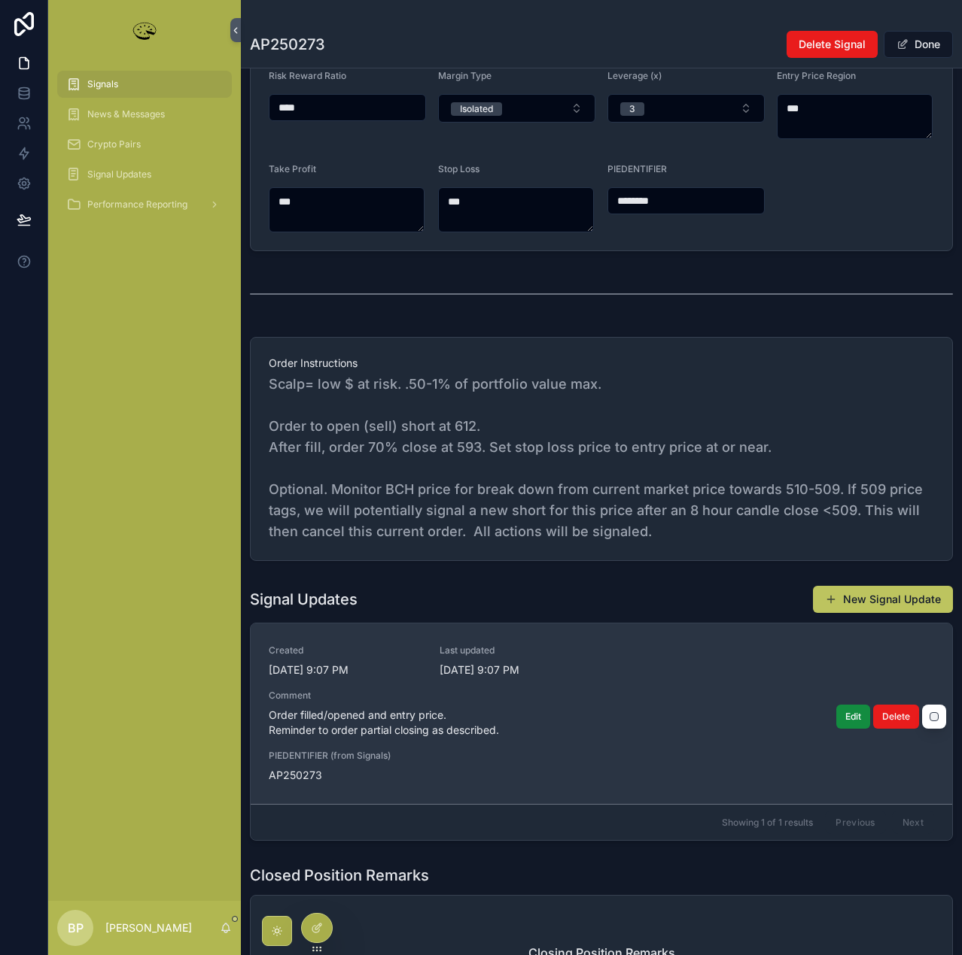
scroll to position [451, 0]
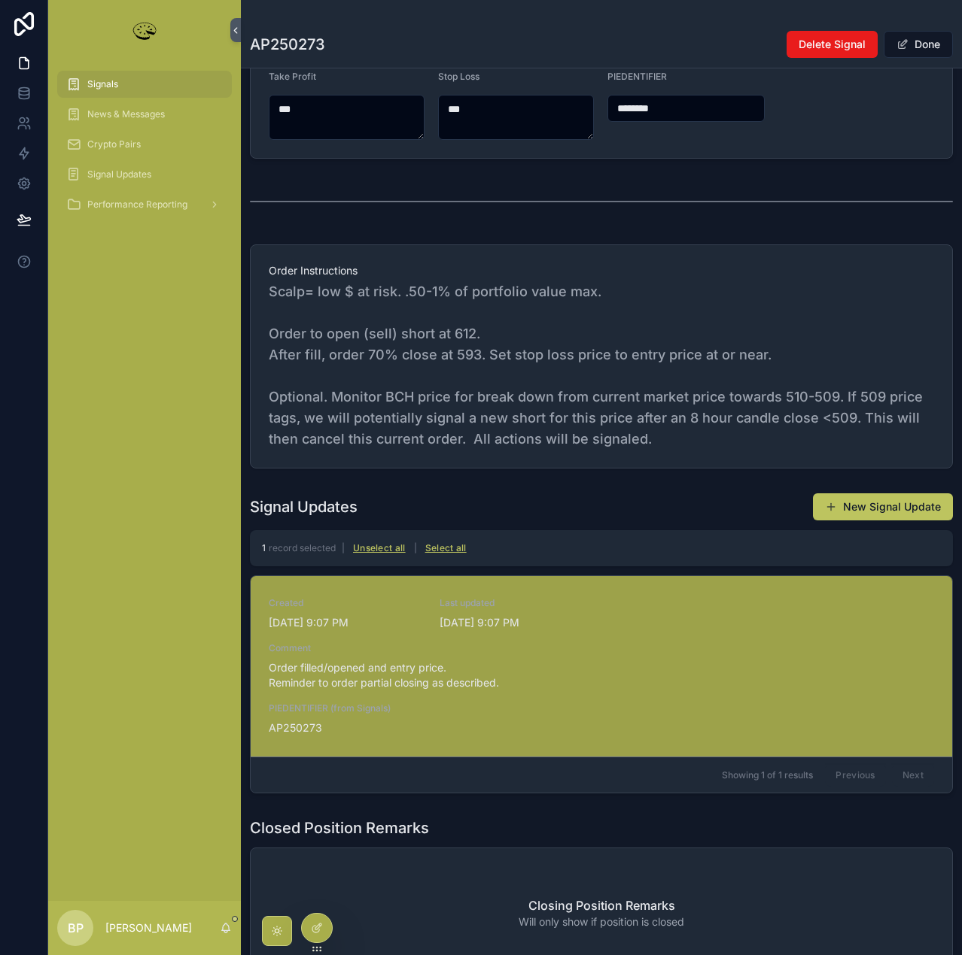
click at [481, 687] on span "Order filled/opened and entry price. Reminder to order partial closing as descr…" at bounding box center [601, 676] width 665 height 30
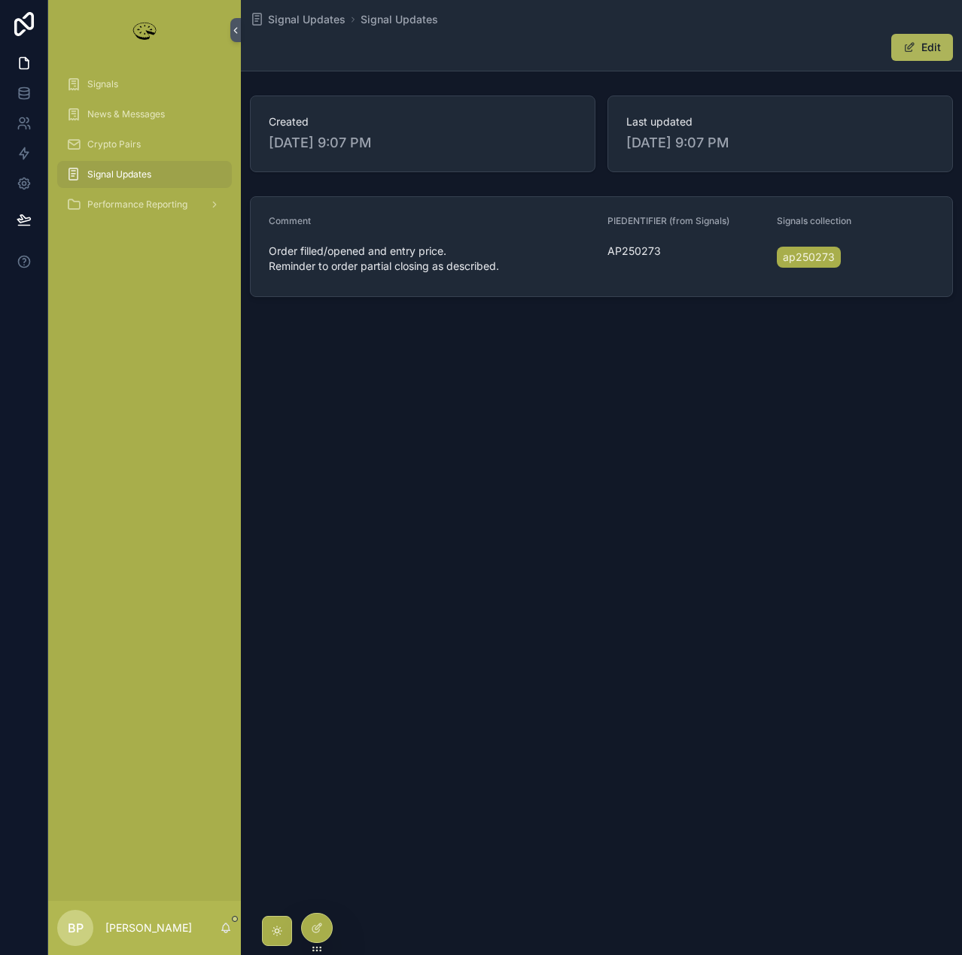
click at [929, 44] on button "Edit" at bounding box center [922, 47] width 62 height 27
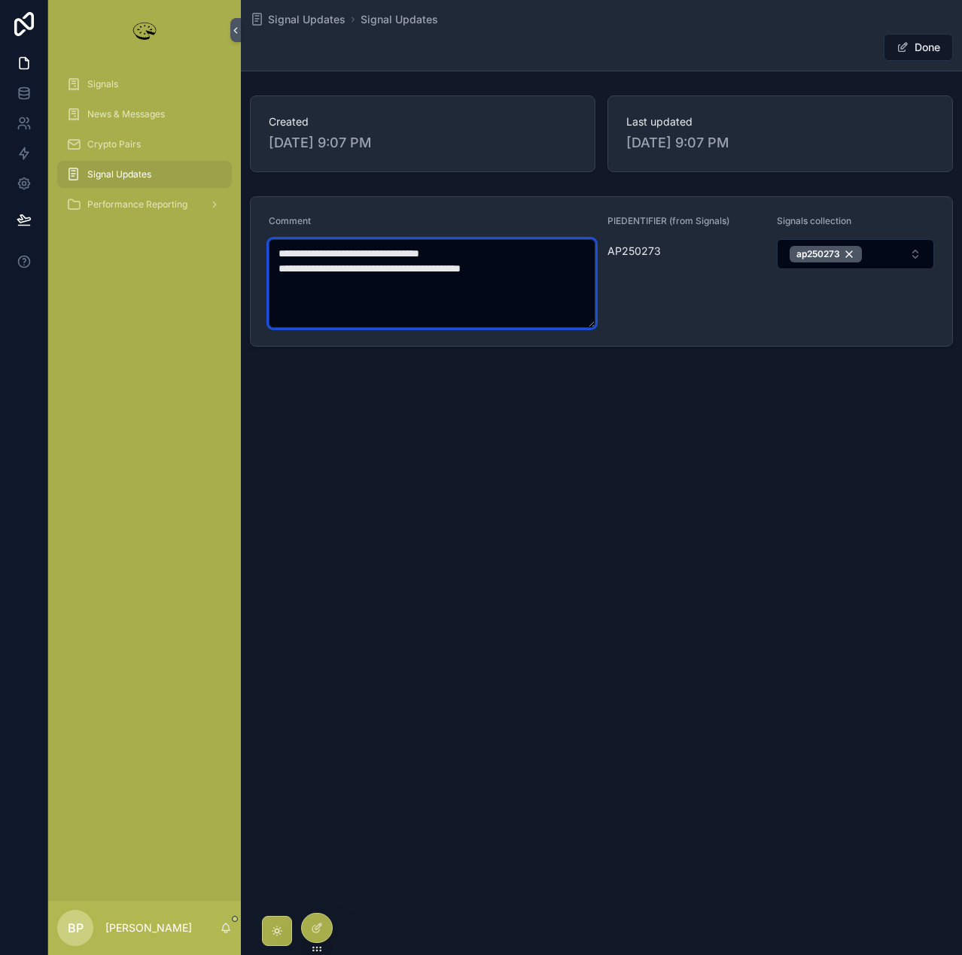
click at [400, 251] on textarea "**********" at bounding box center [432, 283] width 327 height 89
type textarea "**********"
click at [921, 46] on button "Done" at bounding box center [917, 47] width 69 height 27
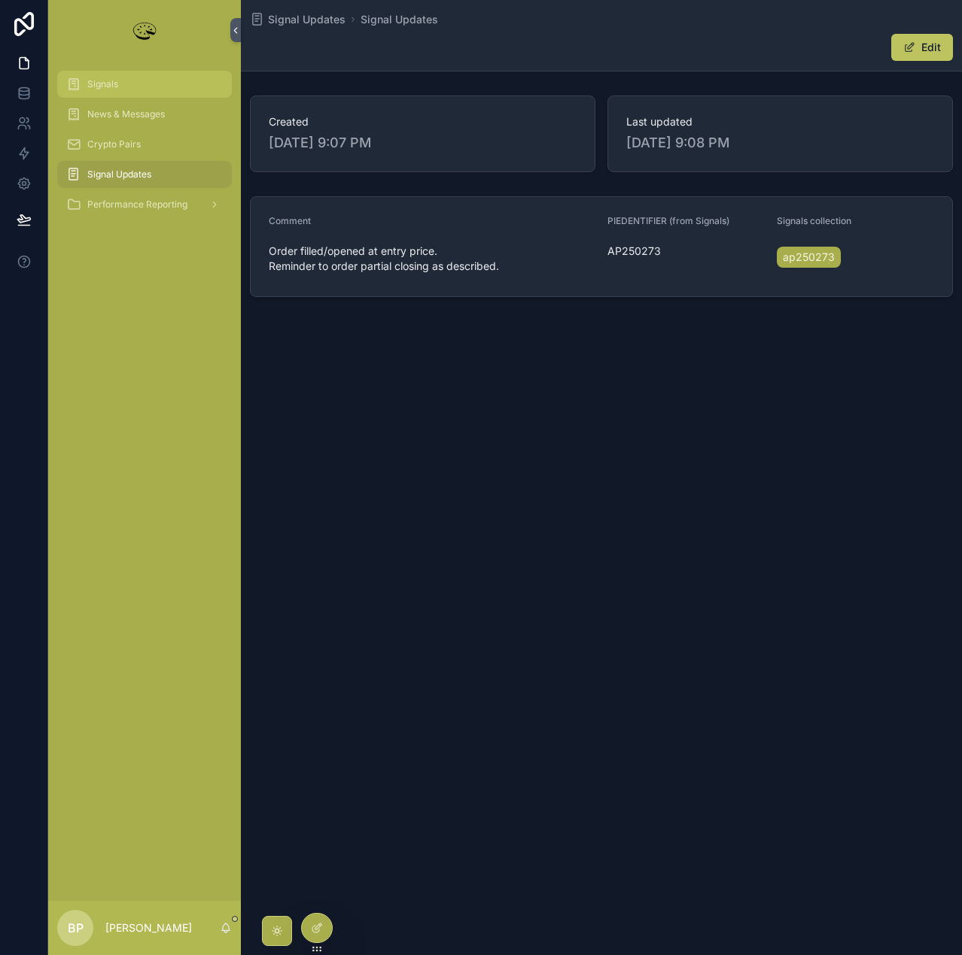
click at [102, 85] on span "Signals" at bounding box center [102, 84] width 31 height 12
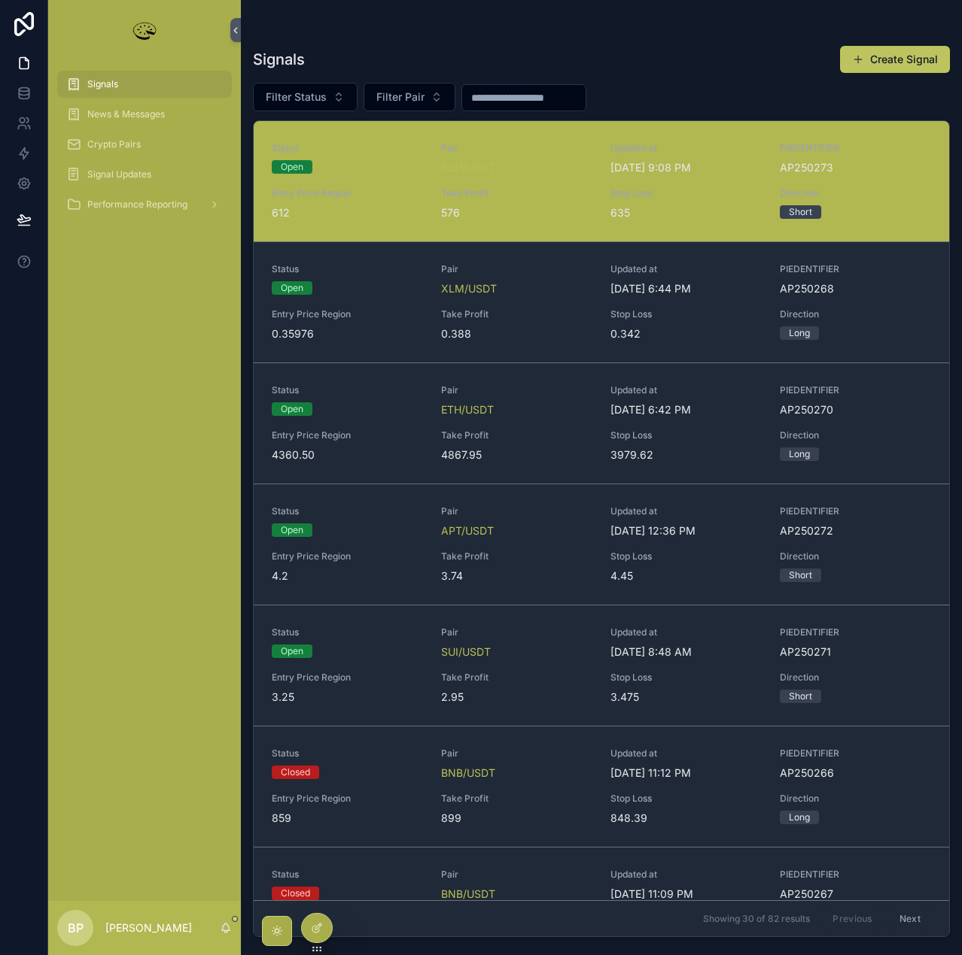
click at [559, 221] on link "Status Open Pair BCH/USDT Updated at [DATE] 9:08 PM PIEDENTIFIER AP250273 Entry…" at bounding box center [601, 181] width 695 height 120
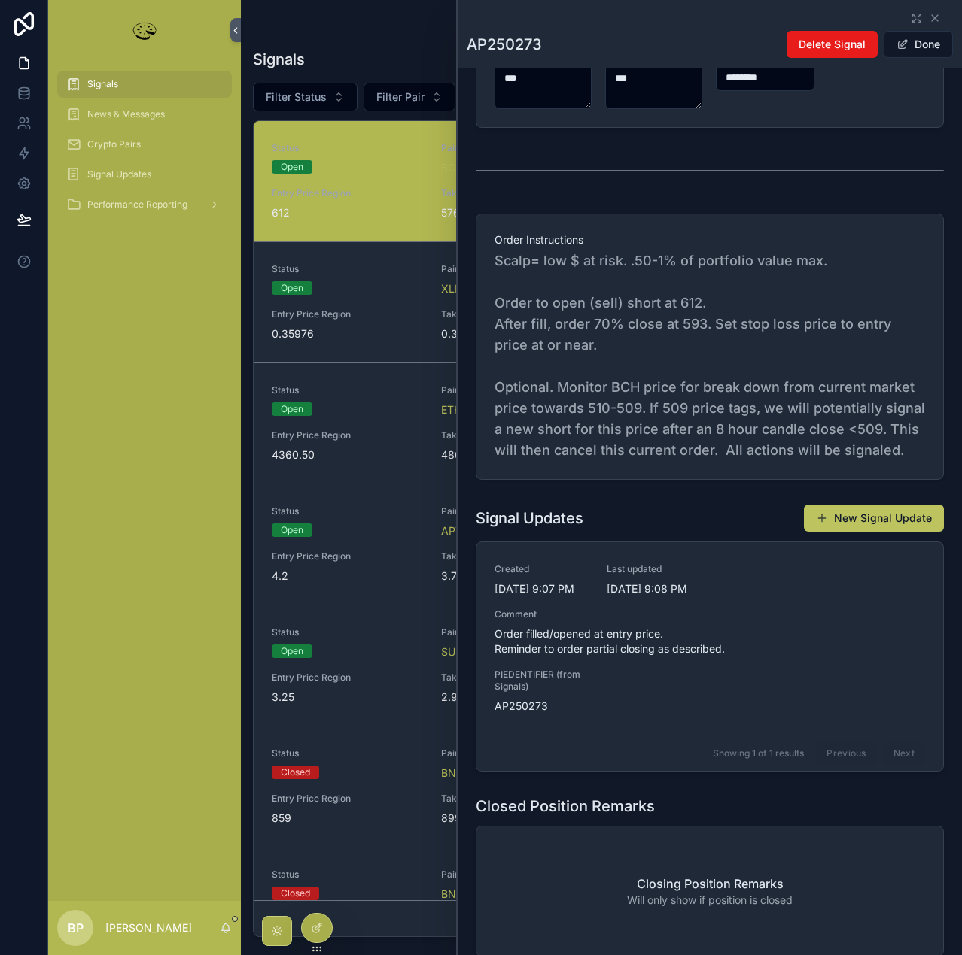
scroll to position [527, 0]
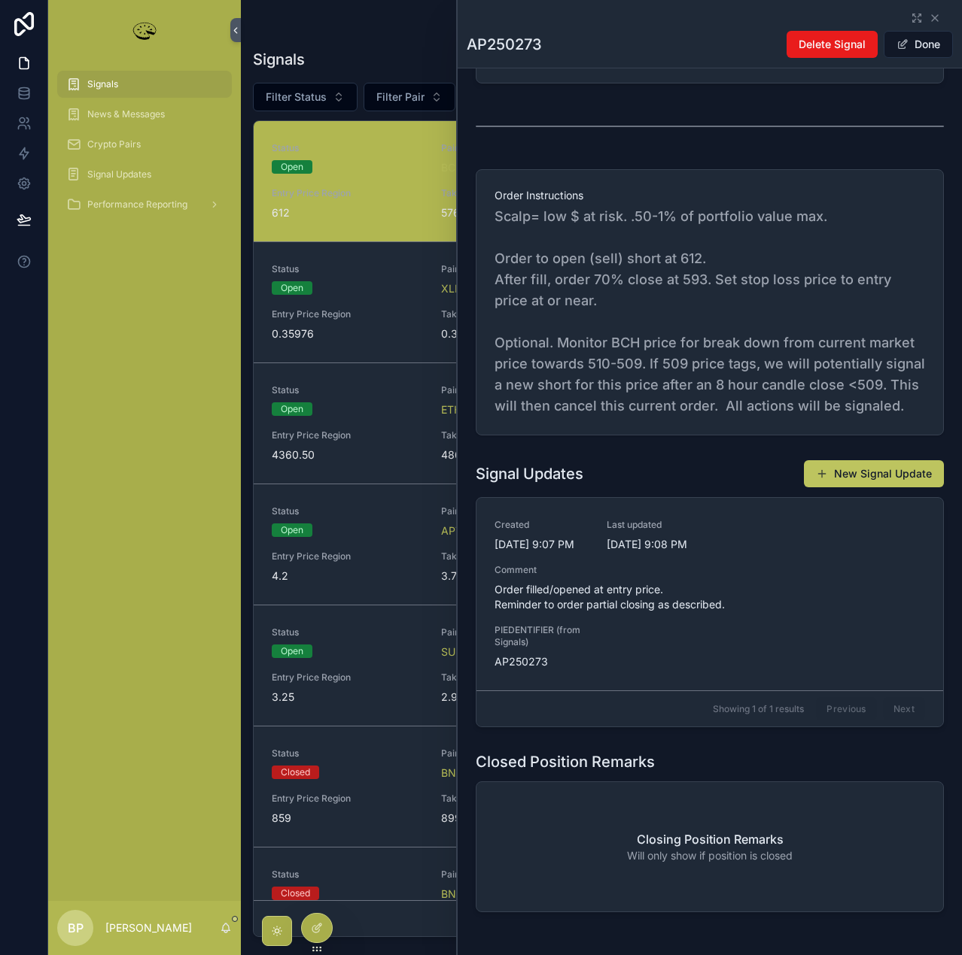
drag, startPoint x: 732, startPoint y: 485, endPoint x: 723, endPoint y: 458, distance: 28.5
click at [731, 485] on div "Signal Updates New Signal Update" at bounding box center [709, 474] width 468 height 29
click at [722, 412] on span "Scalp= low $ at risk. .50-1% of portfolio value max. Order to open (sell) short…" at bounding box center [709, 311] width 430 height 211
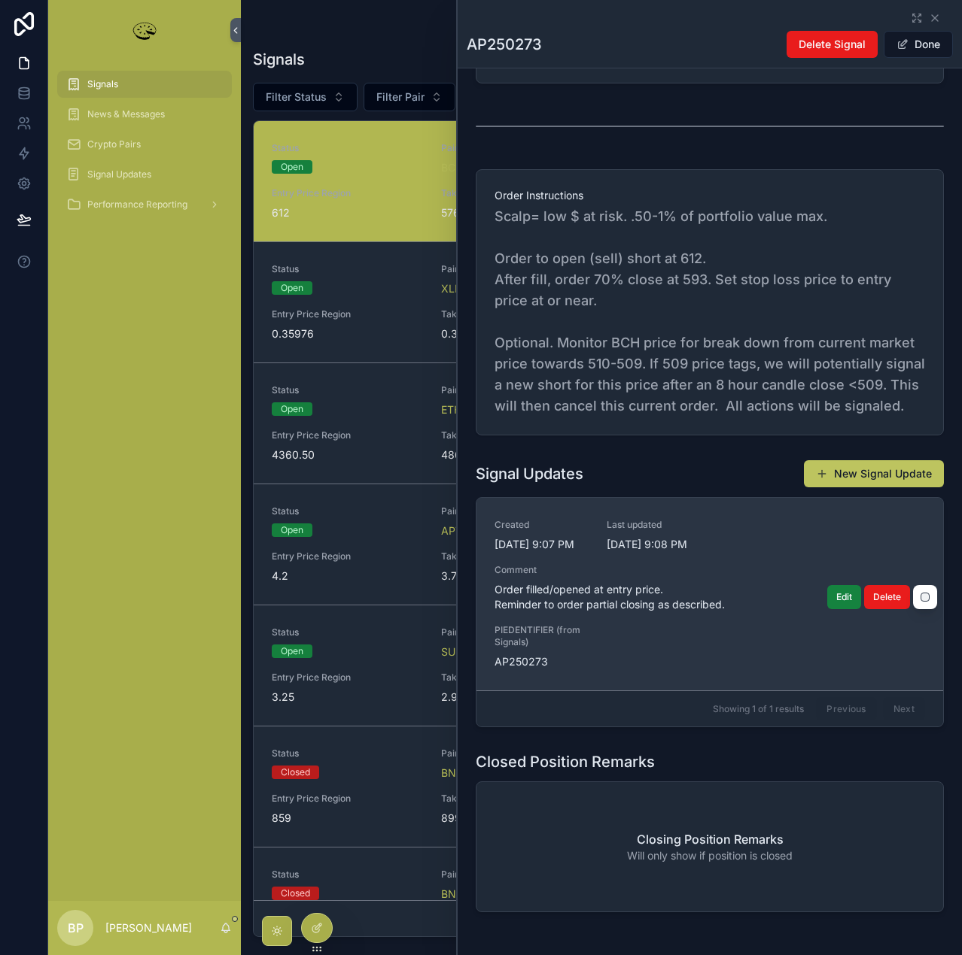
click at [836, 603] on span "Edit" at bounding box center [844, 597] width 16 height 12
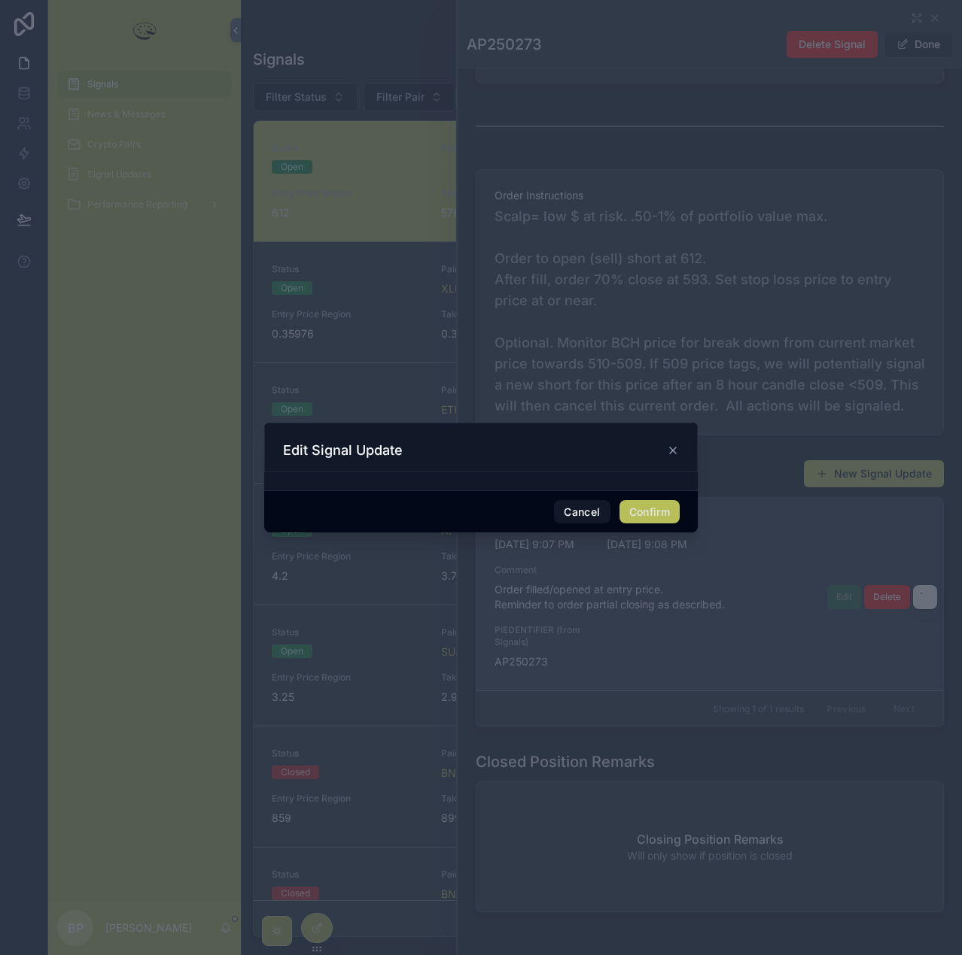
click at [634, 477] on div at bounding box center [480, 481] width 433 height 18
drag, startPoint x: 637, startPoint y: 515, endPoint x: 591, endPoint y: 513, distance: 45.9
click at [625, 512] on button "Confirm" at bounding box center [649, 512] width 60 height 24
click at [577, 512] on button "Cancel" at bounding box center [582, 512] width 56 height 24
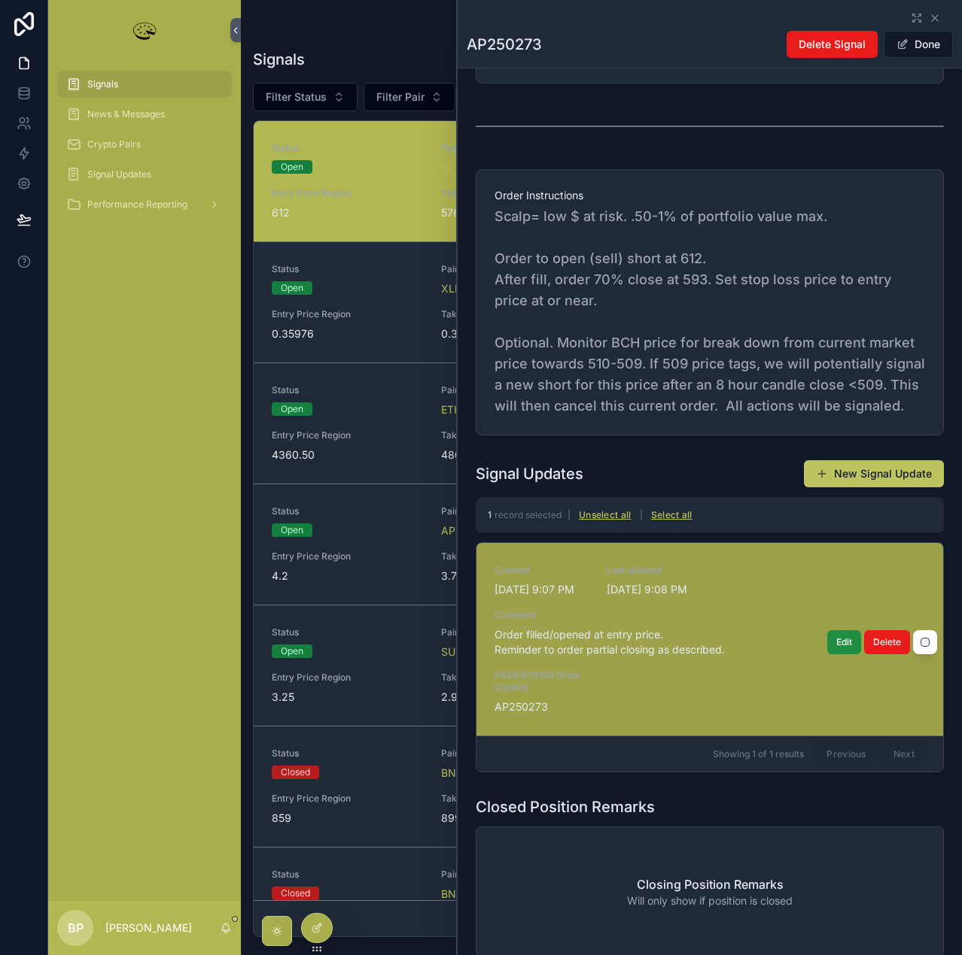
click at [836, 649] on span "Edit" at bounding box center [844, 642] width 16 height 12
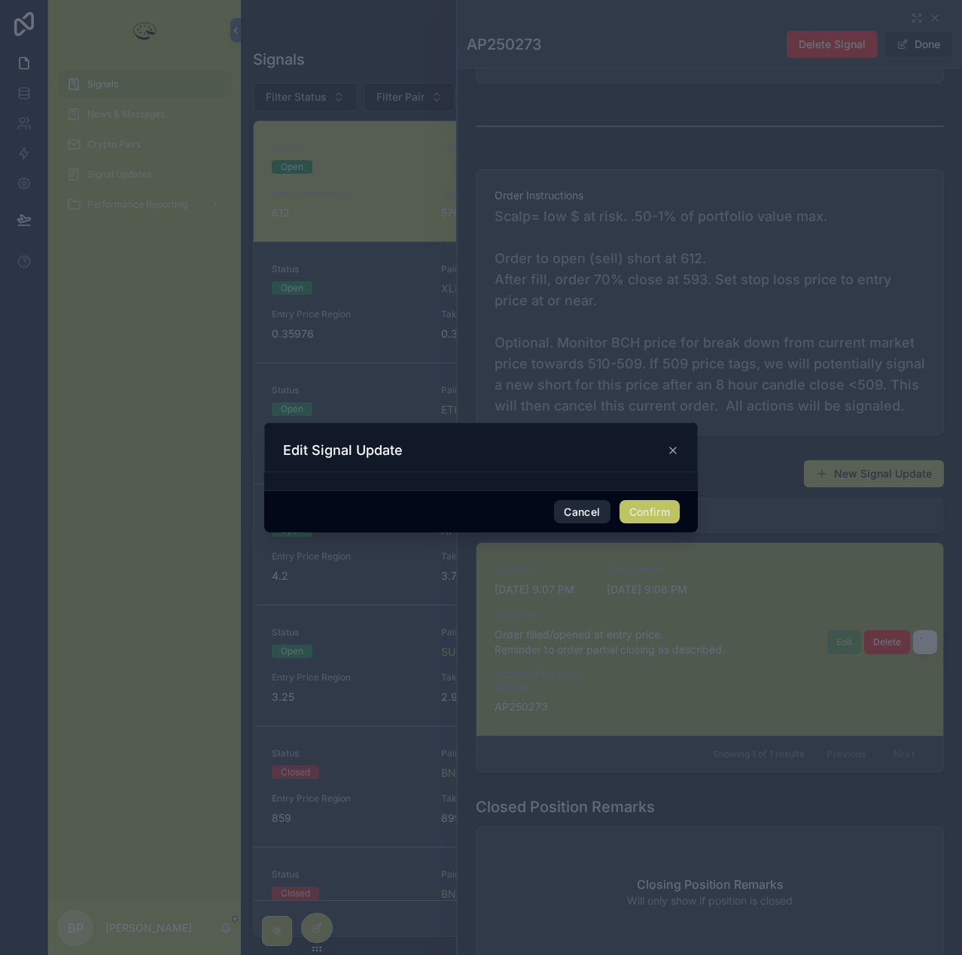
click at [573, 516] on button "Cancel" at bounding box center [582, 512] width 56 height 24
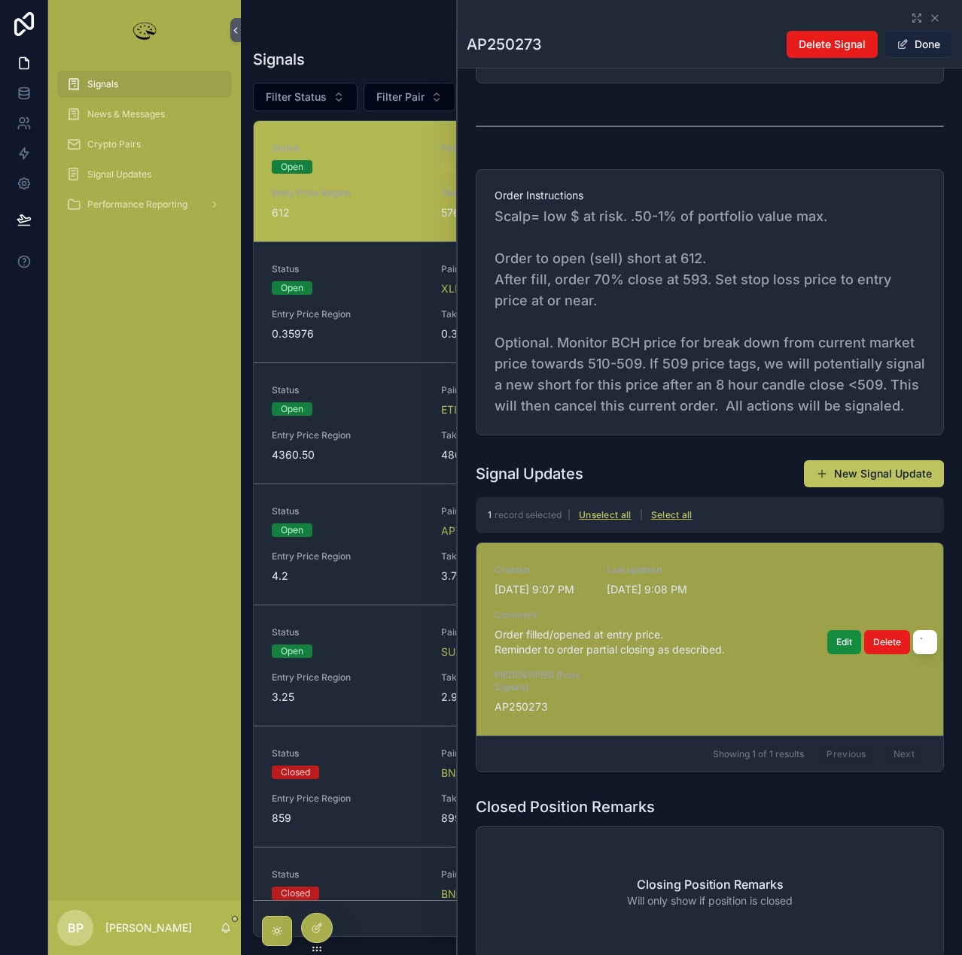
click at [906, 45] on button "Done" at bounding box center [917, 44] width 69 height 27
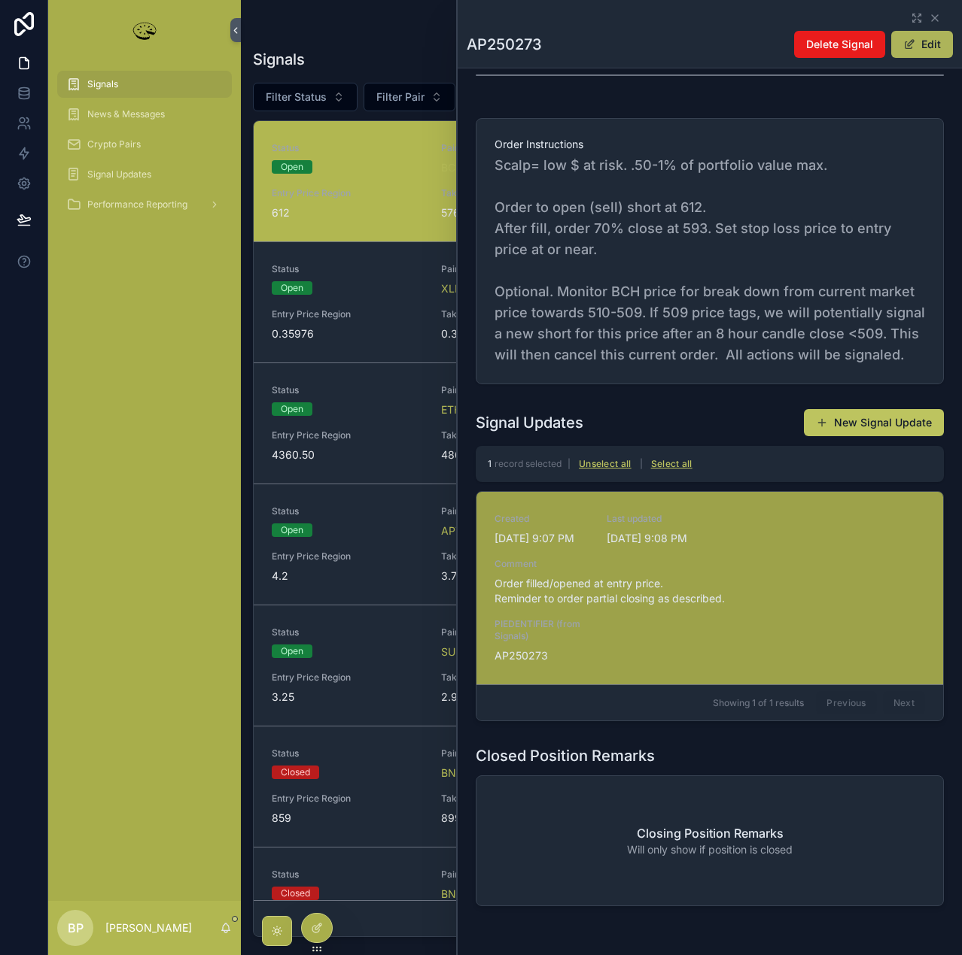
scroll to position [497, 0]
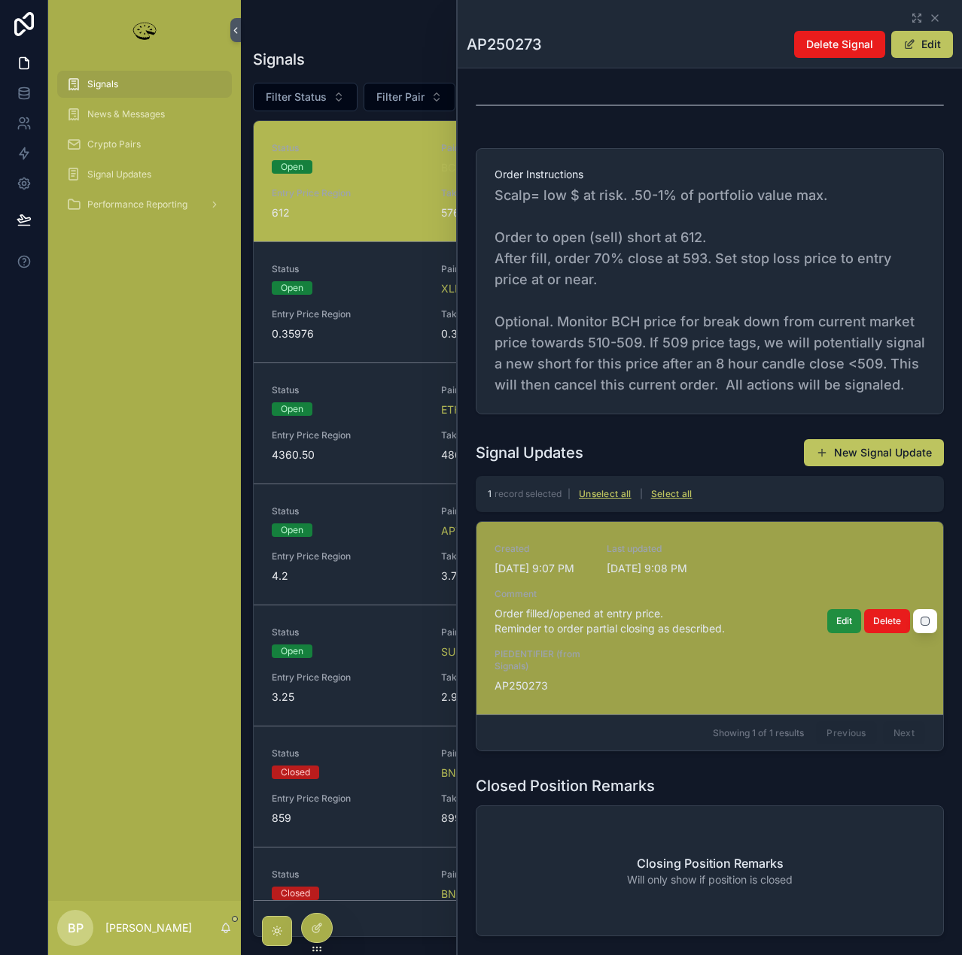
click at [836, 627] on span "Edit" at bounding box center [844, 621] width 16 height 12
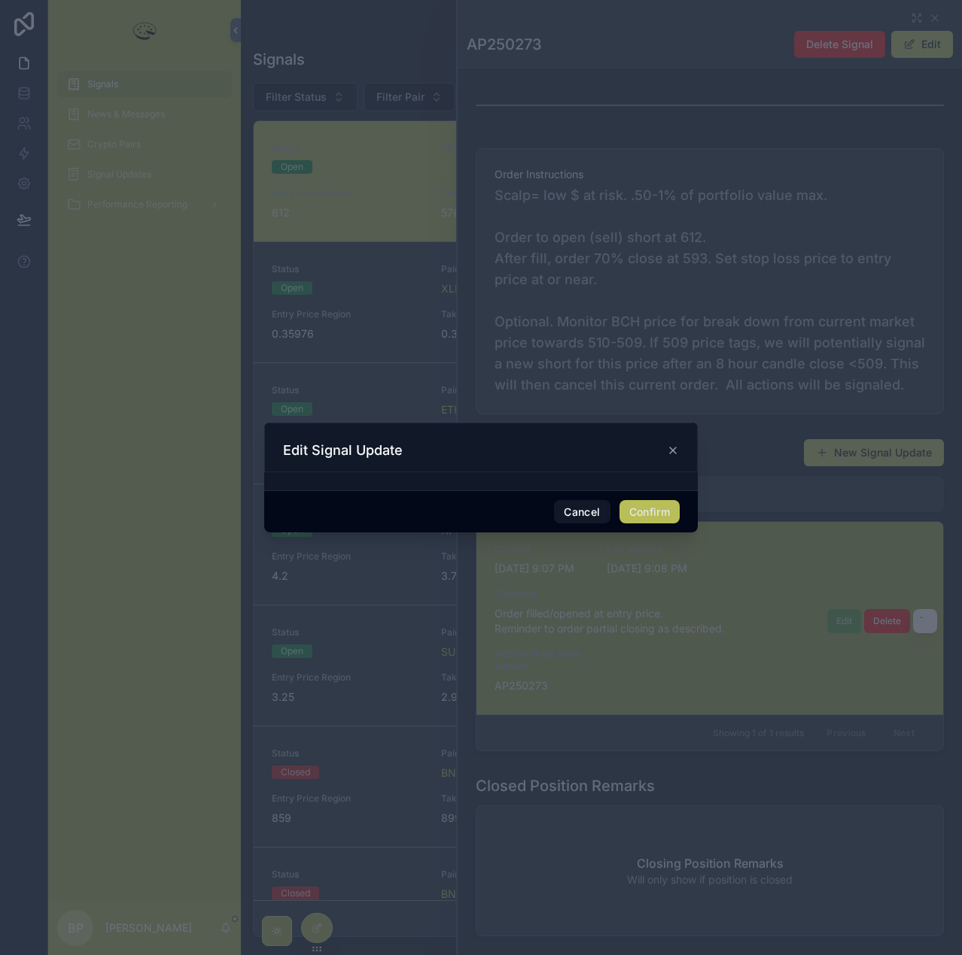
drag, startPoint x: 639, startPoint y: 511, endPoint x: 644, endPoint y: 527, distance: 17.4
click at [640, 512] on button "Confirm" at bounding box center [649, 512] width 60 height 24
click at [723, 667] on div at bounding box center [481, 477] width 962 height 955
click at [671, 455] on icon at bounding box center [673, 451] width 12 height 12
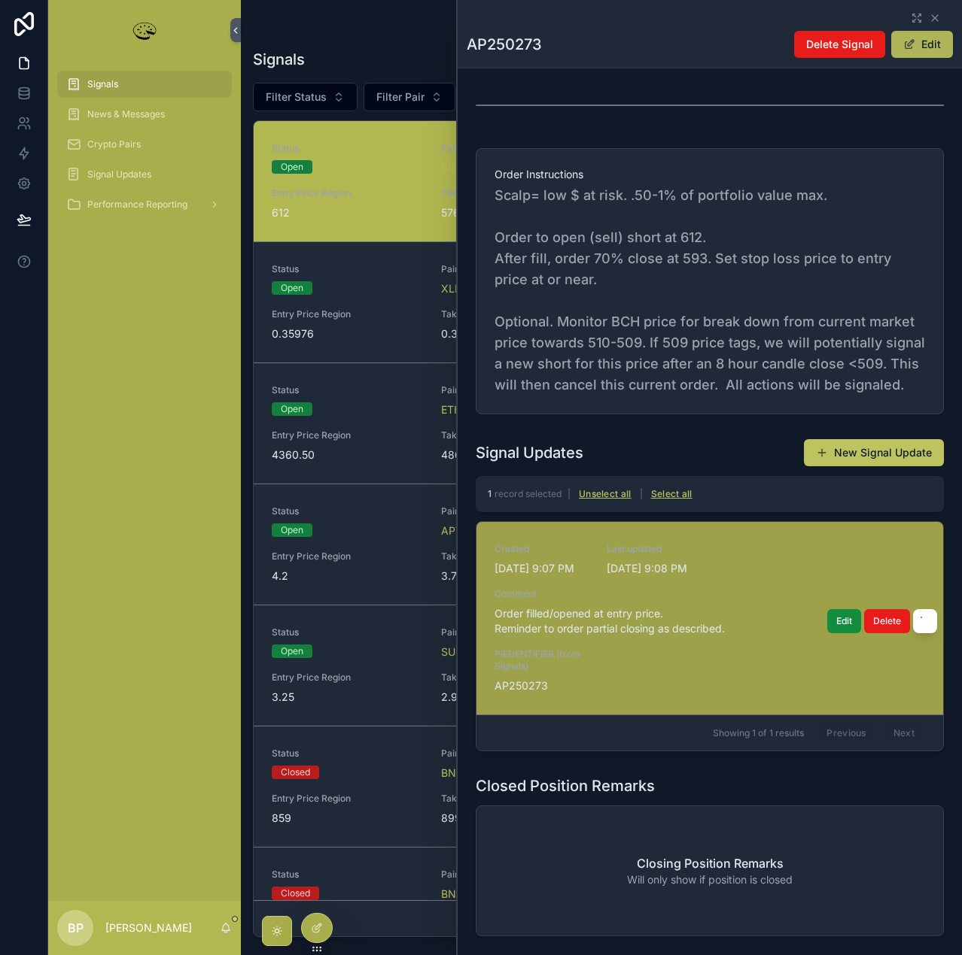
click at [922, 42] on button "Edit" at bounding box center [922, 44] width 62 height 27
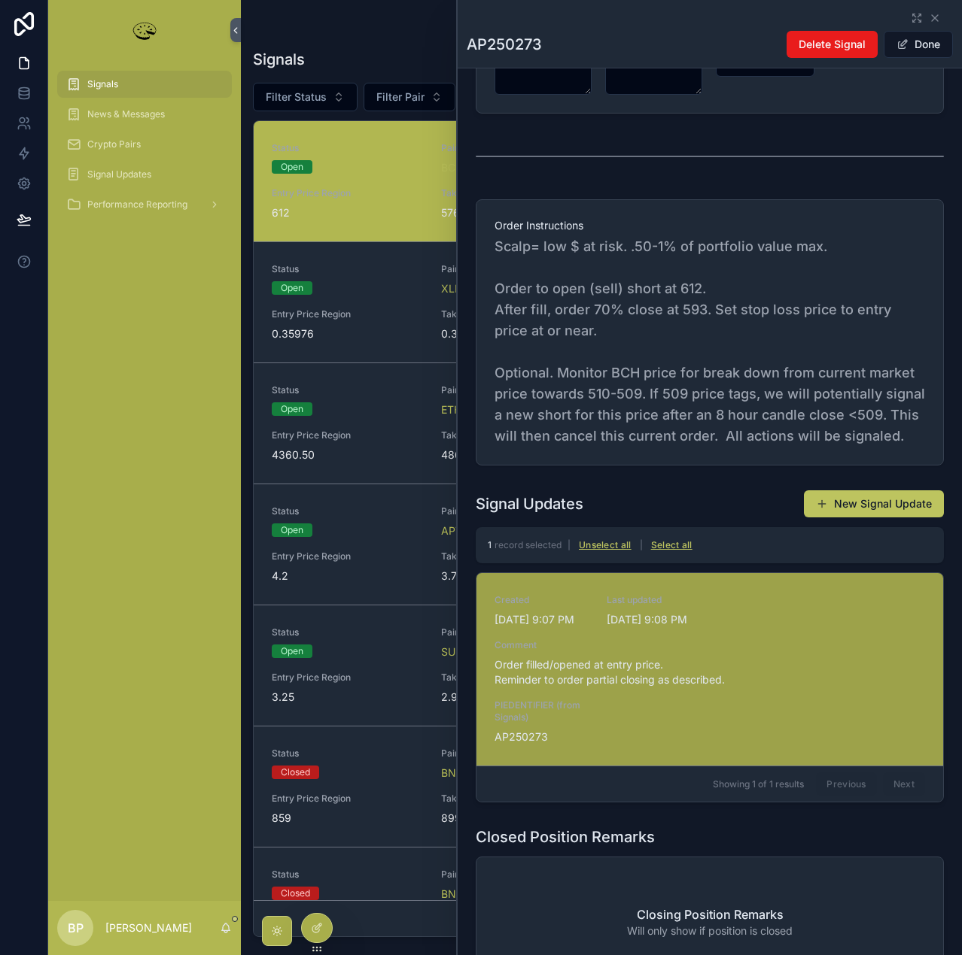
scroll to position [527, 0]
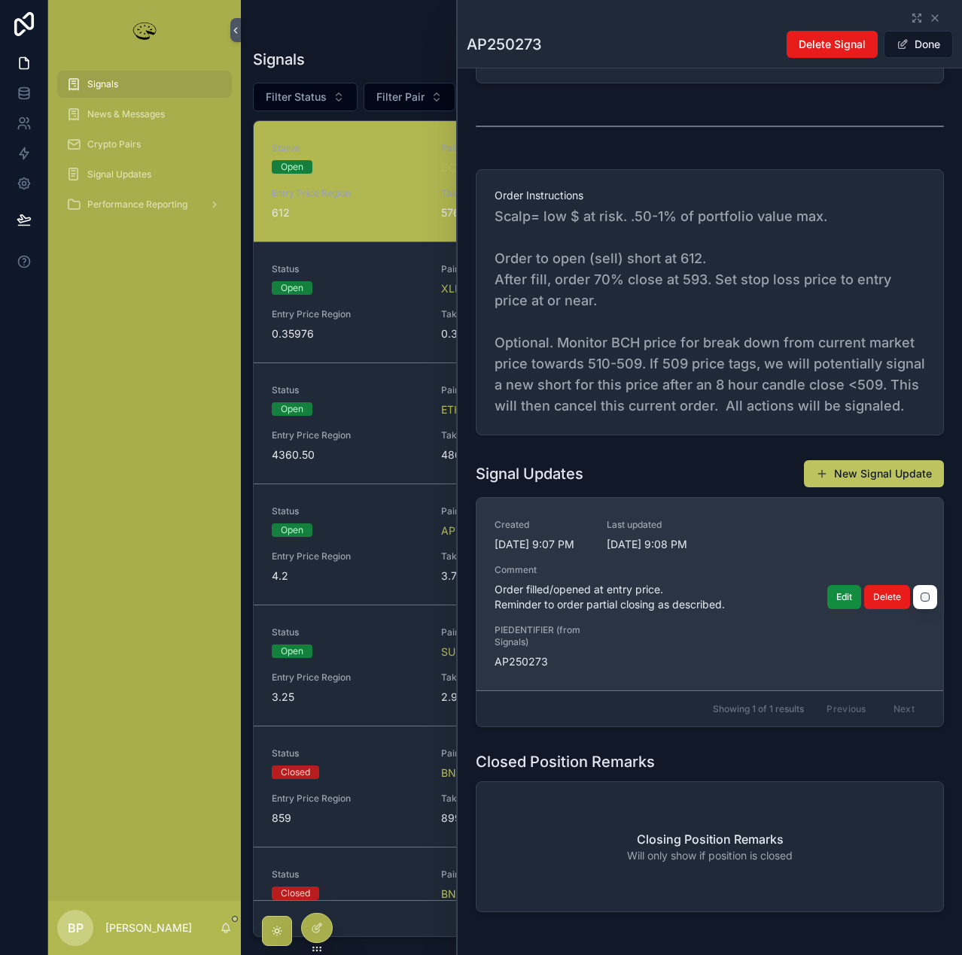
click at [691, 612] on span "Order filled/opened at entry price. Reminder to order partial closing as descri…" at bounding box center [709, 597] width 430 height 30
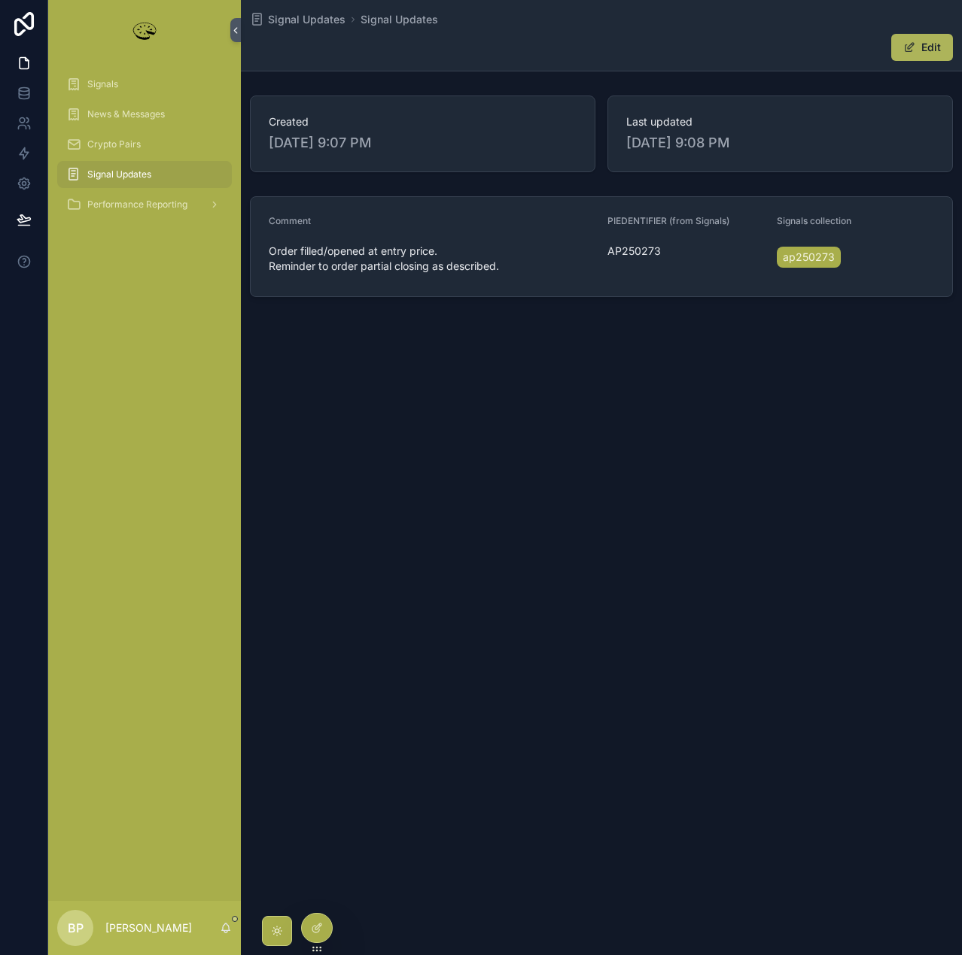
click at [934, 43] on button "Edit" at bounding box center [922, 47] width 62 height 27
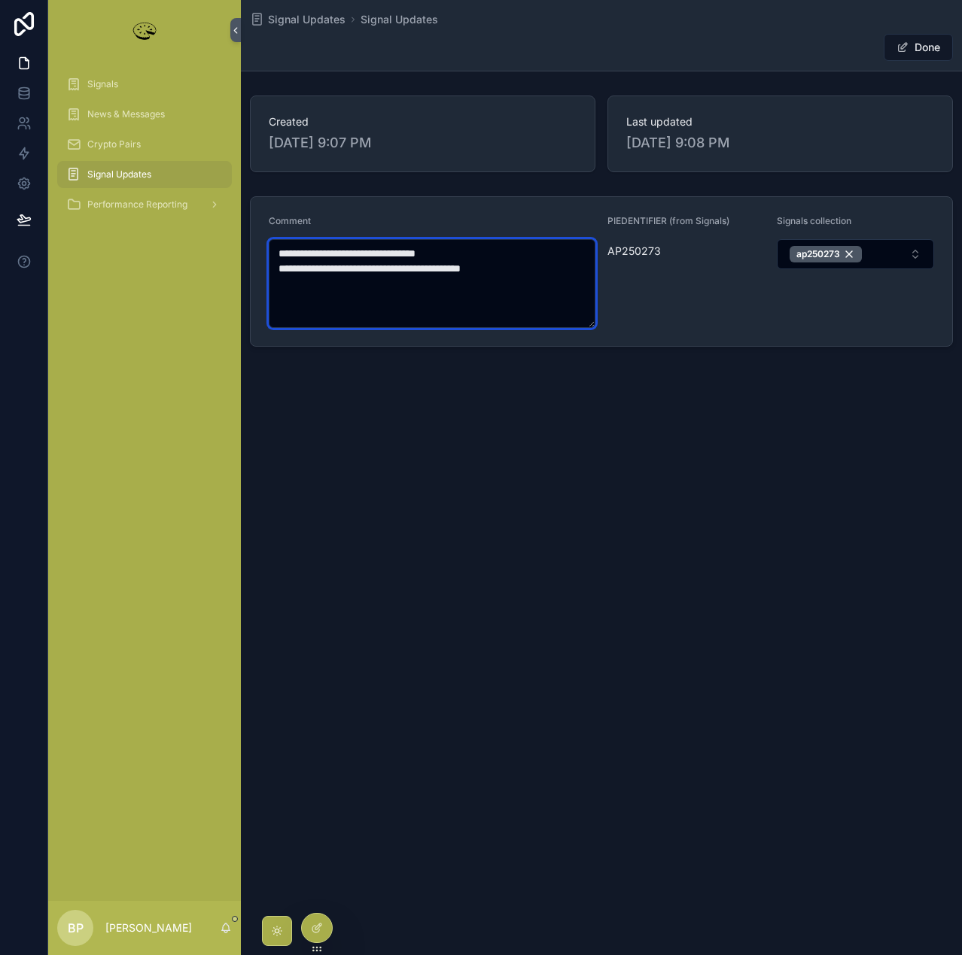
click at [529, 267] on textarea "**********" at bounding box center [432, 283] width 327 height 89
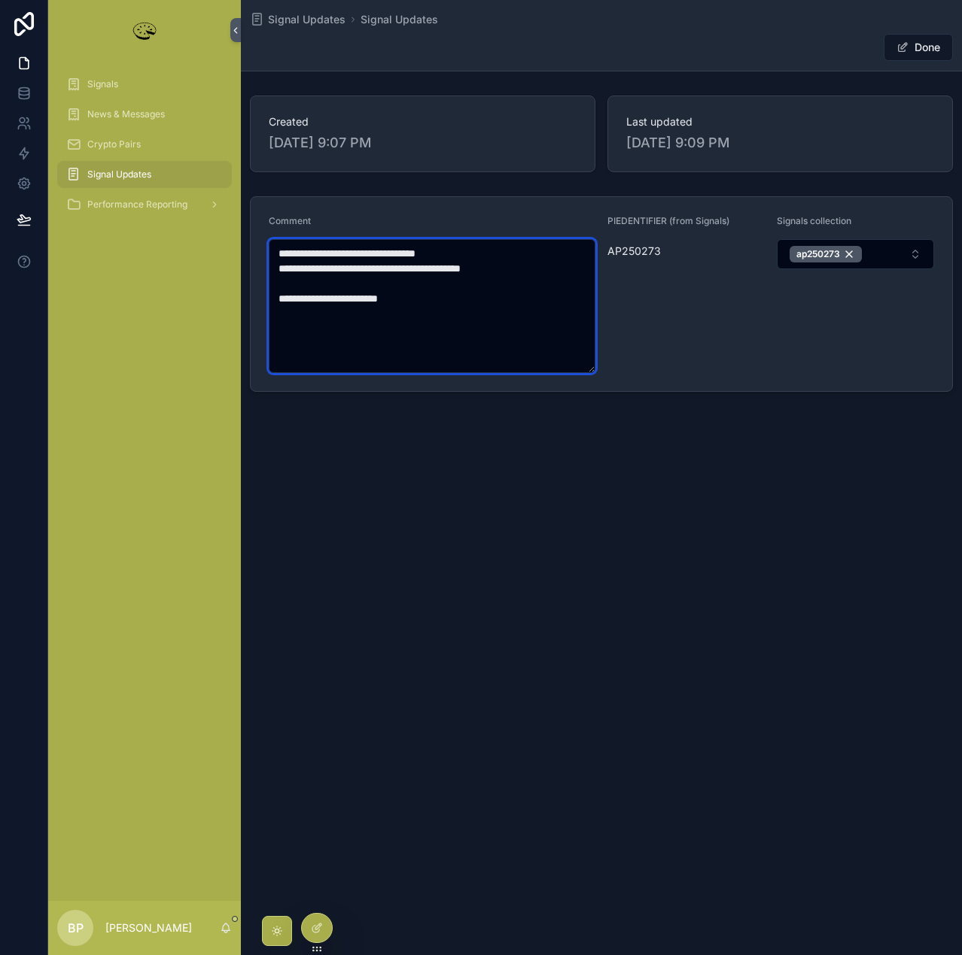
click at [325, 298] on textarea "**********" at bounding box center [432, 306] width 327 height 134
click at [280, 297] on textarea "**********" at bounding box center [432, 306] width 327 height 134
click at [458, 300] on textarea "**********" at bounding box center [432, 306] width 327 height 134
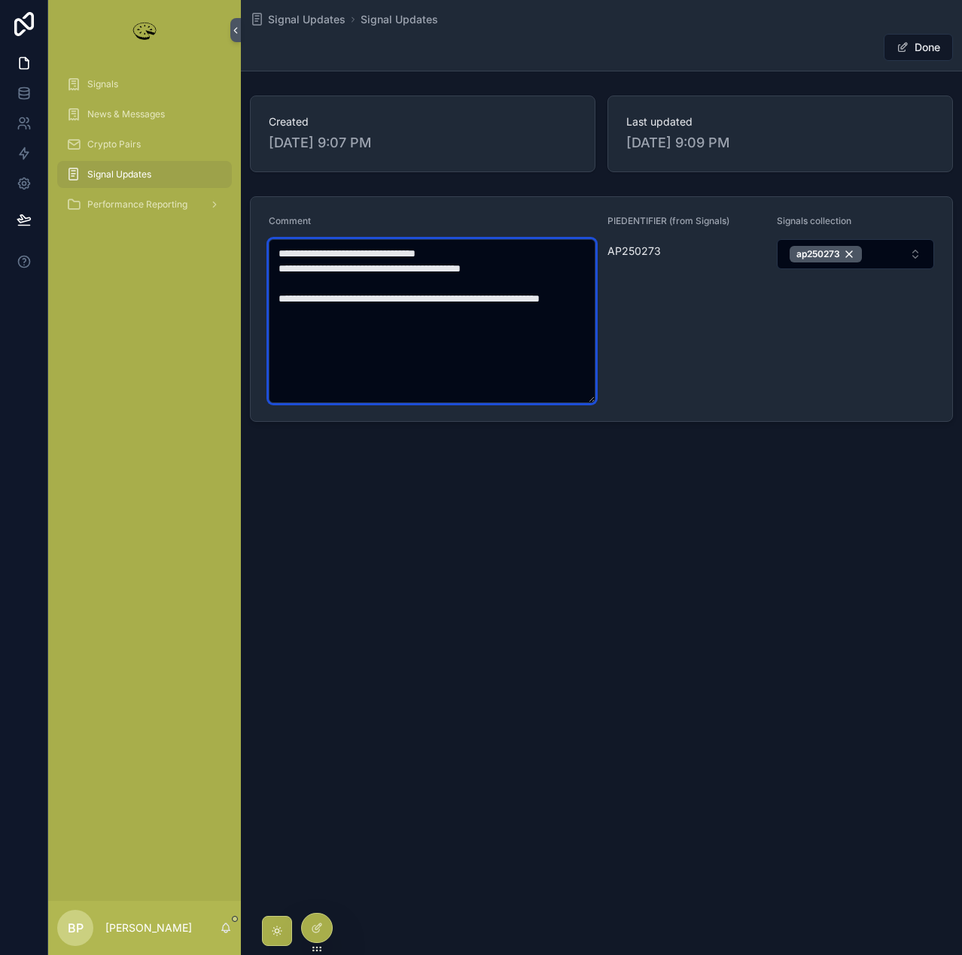
drag, startPoint x: 337, startPoint y: 313, endPoint x: 263, endPoint y: 304, distance: 75.0
click at [263, 304] on form "**********" at bounding box center [601, 309] width 701 height 224
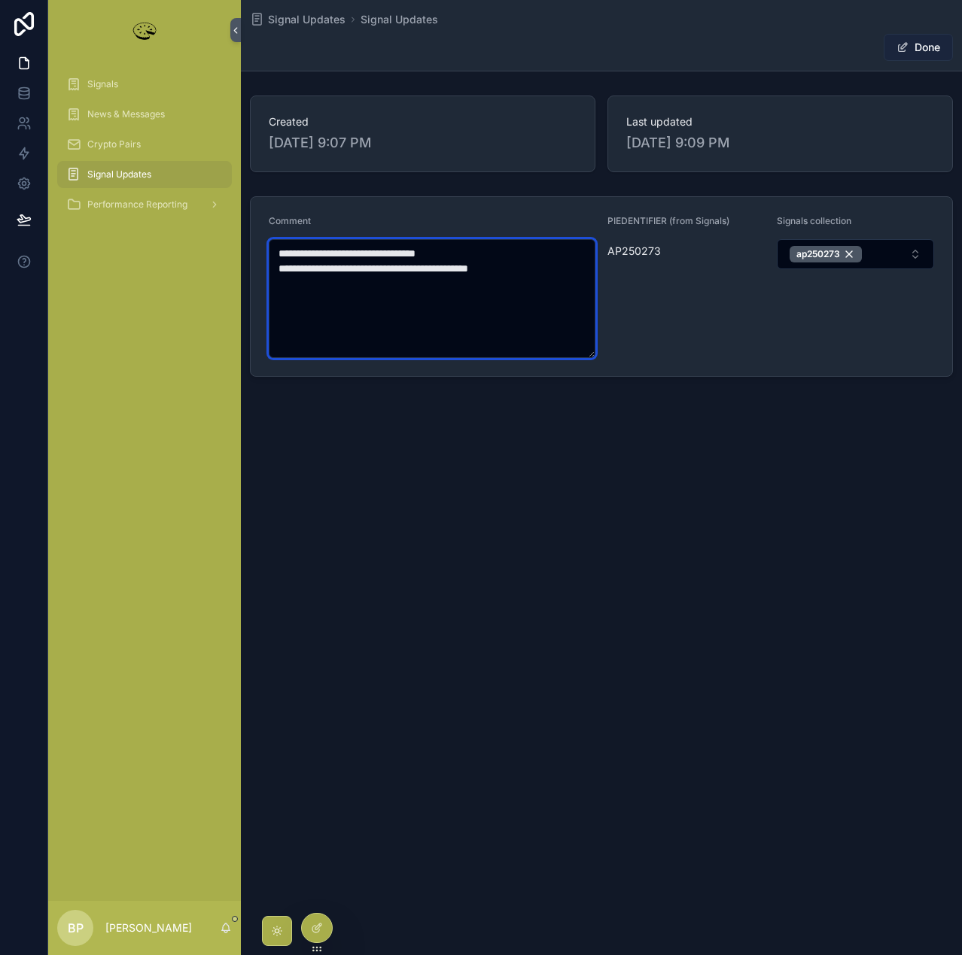
type textarea "**********"
click at [934, 49] on button "Done" at bounding box center [917, 47] width 69 height 27
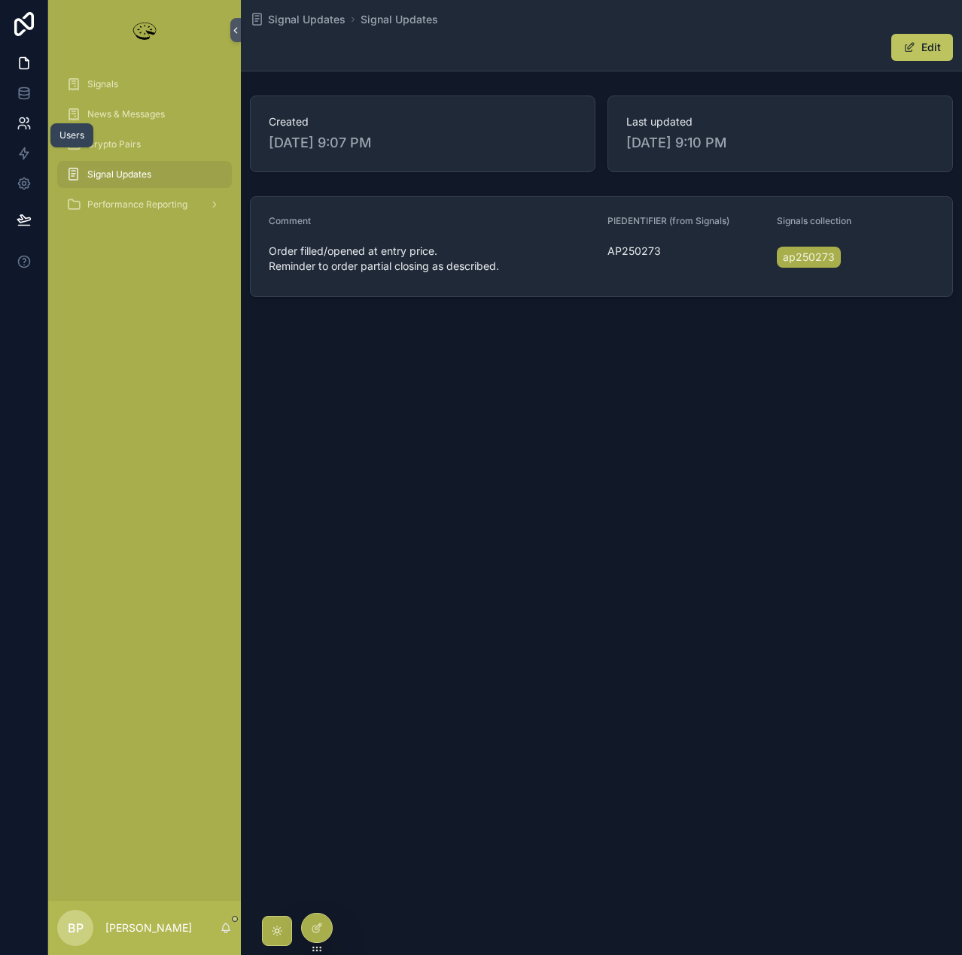
click at [20, 120] on icon at bounding box center [22, 120] width 5 height 5
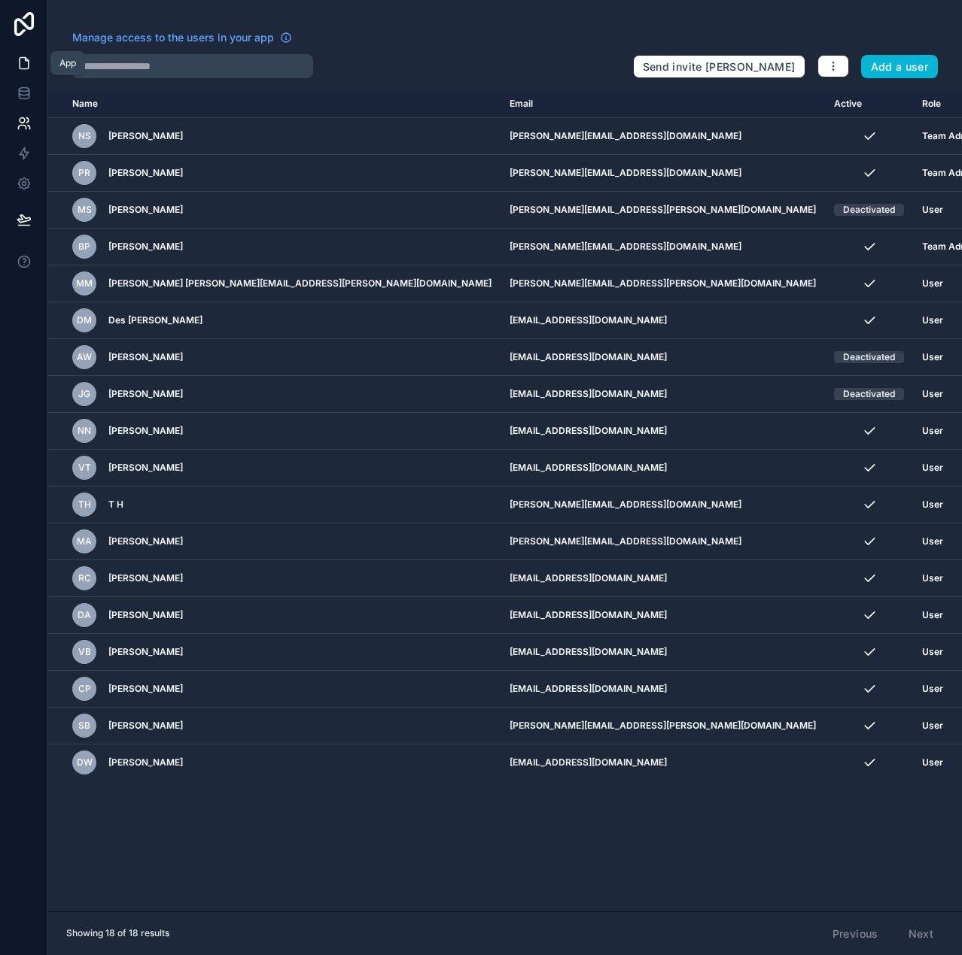
click at [22, 58] on icon at bounding box center [24, 63] width 9 height 11
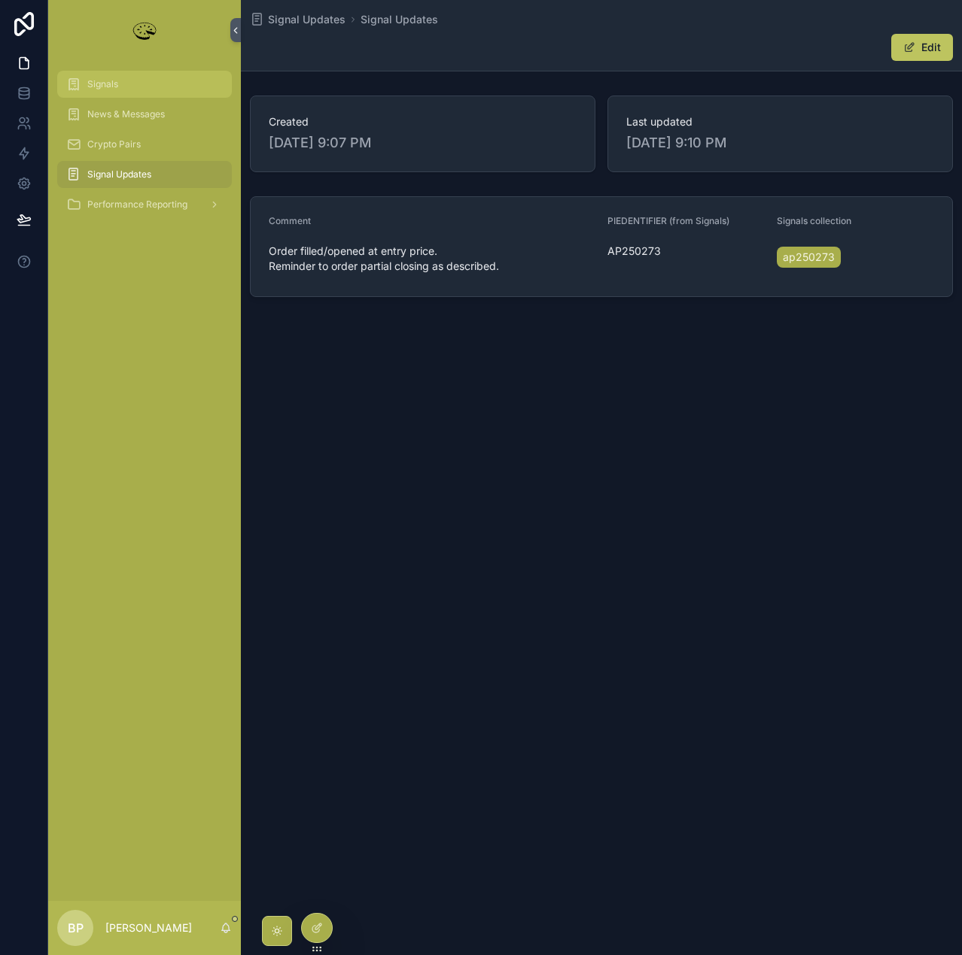
click at [106, 87] on span "Signals" at bounding box center [102, 84] width 31 height 12
